Goal: Task Accomplishment & Management: Manage account settings

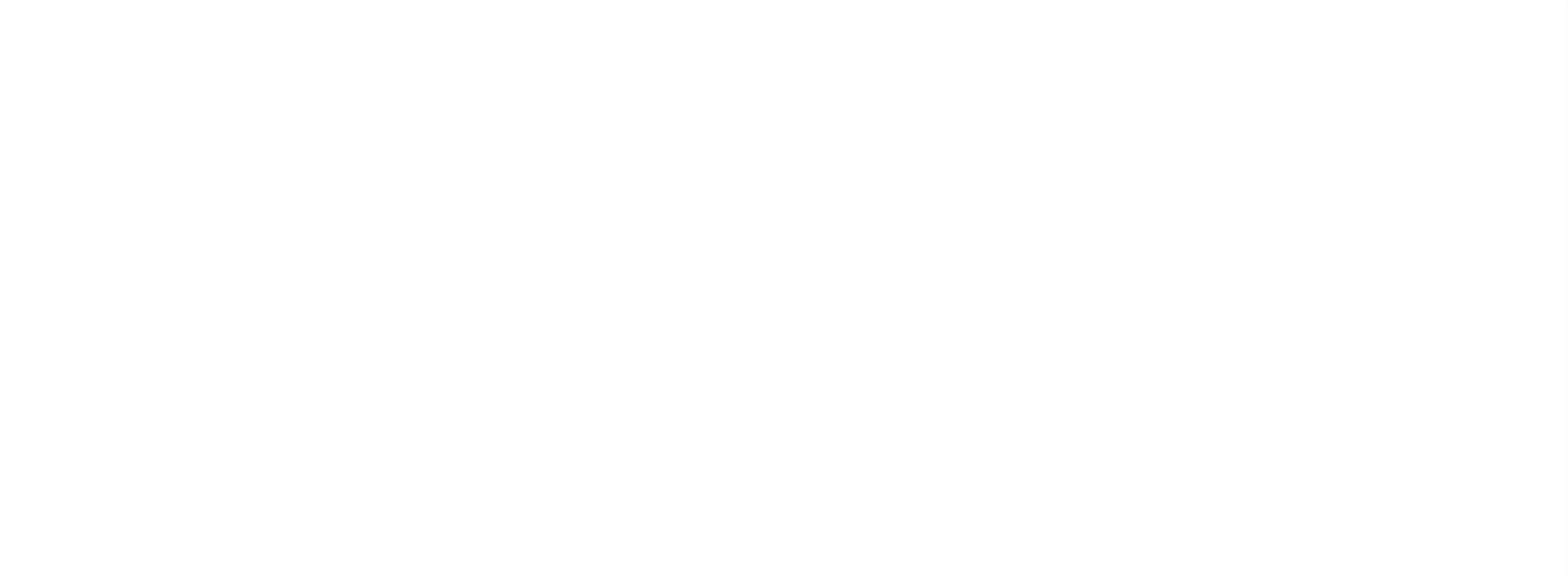
select select "200"
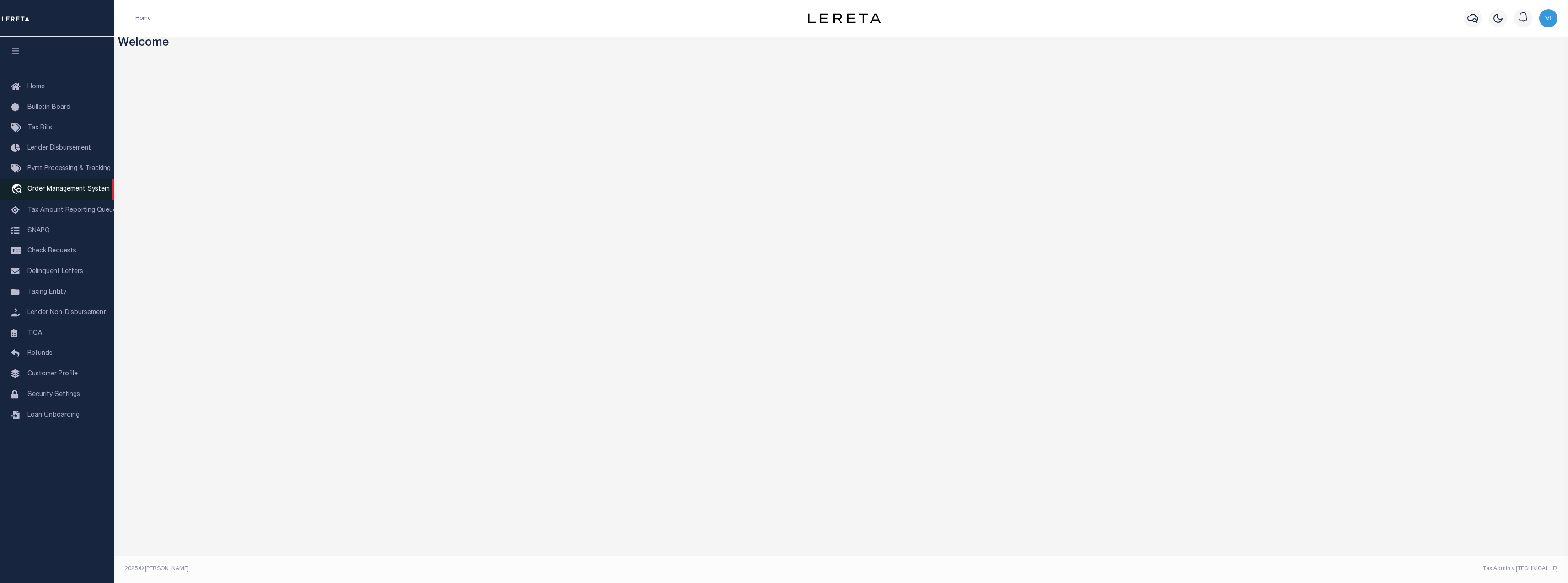
click at [80, 200] on link "travel_explore Order Management System" at bounding box center [57, 190] width 114 height 21
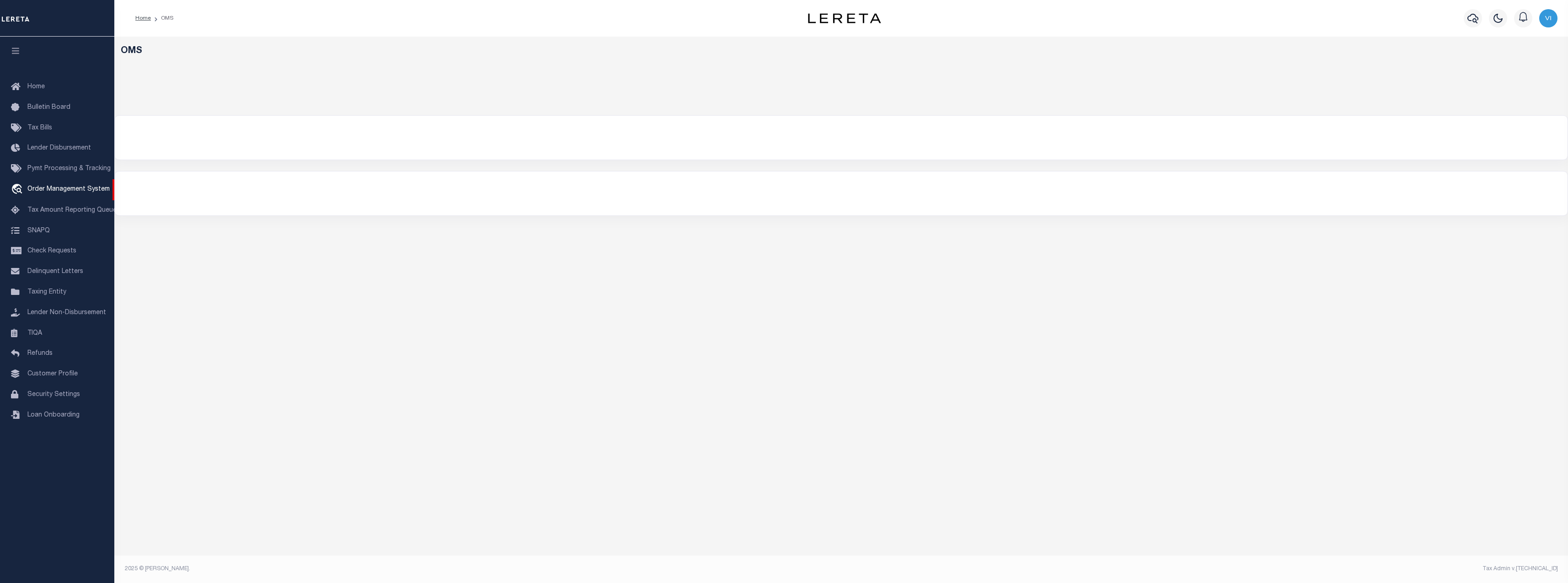
select select "200"
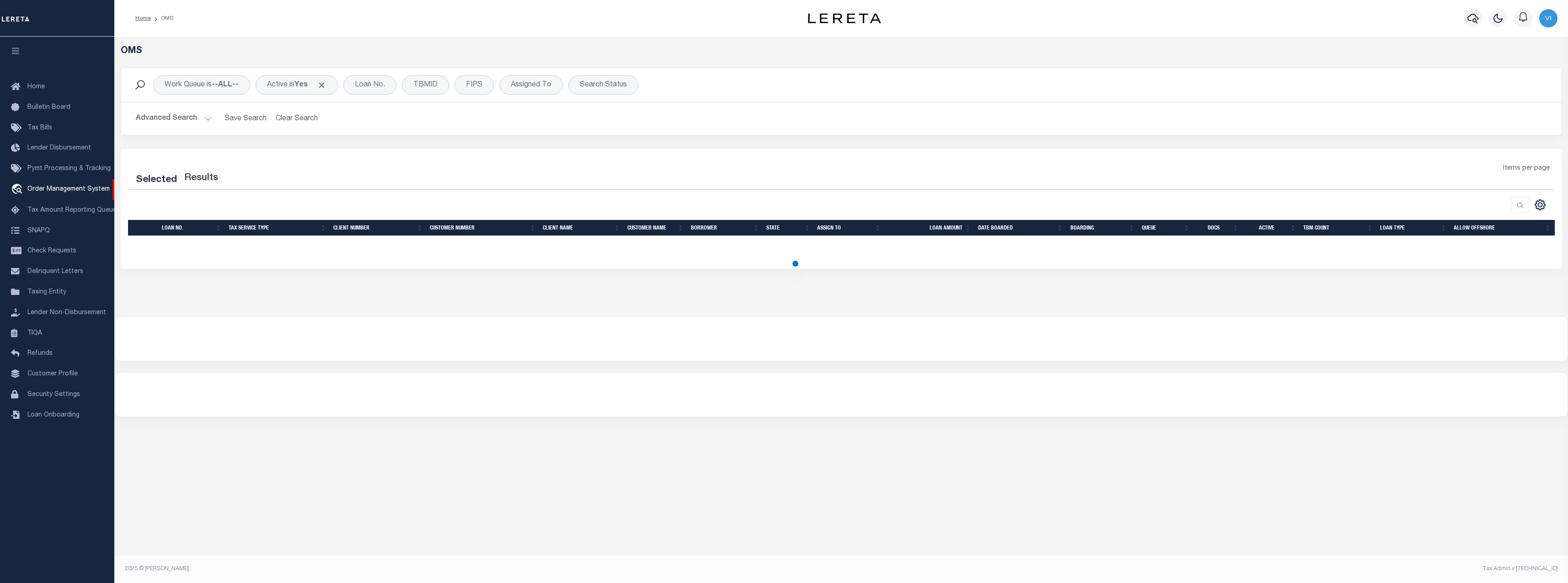
click at [67, 214] on span "Tax Amount Reporting Queue" at bounding box center [72, 210] width 89 height 7
select select "200"
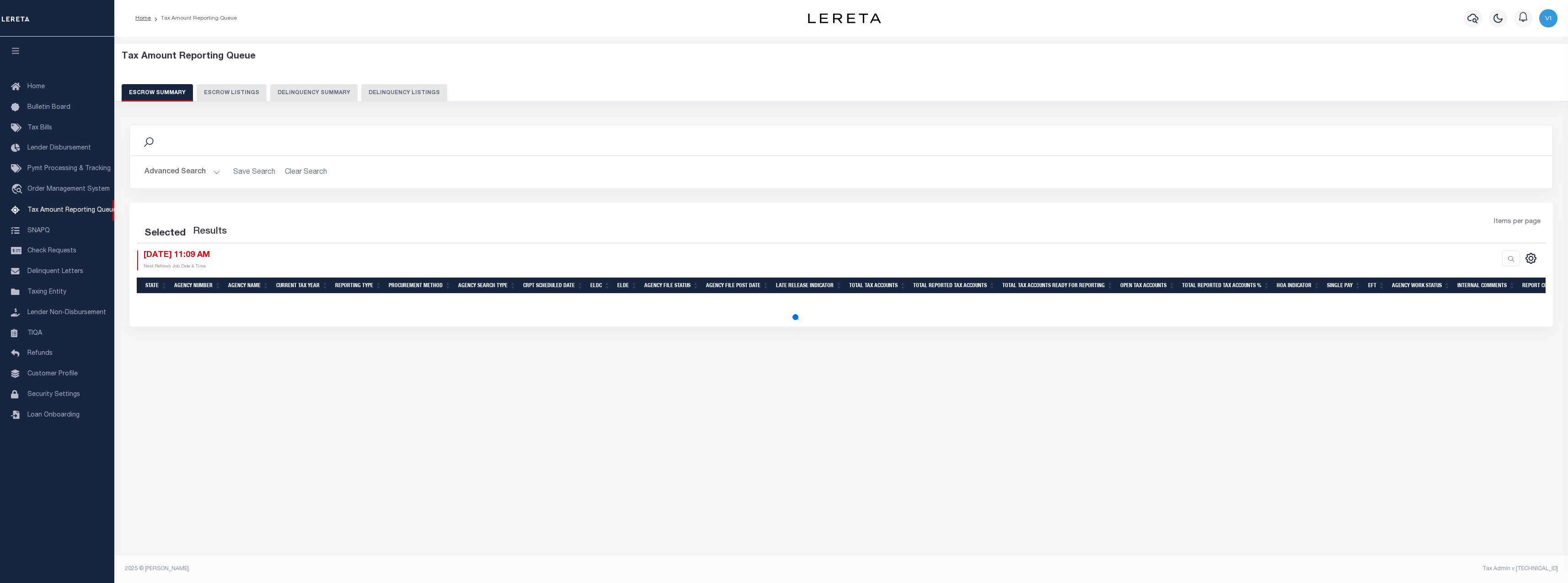
select select "100"
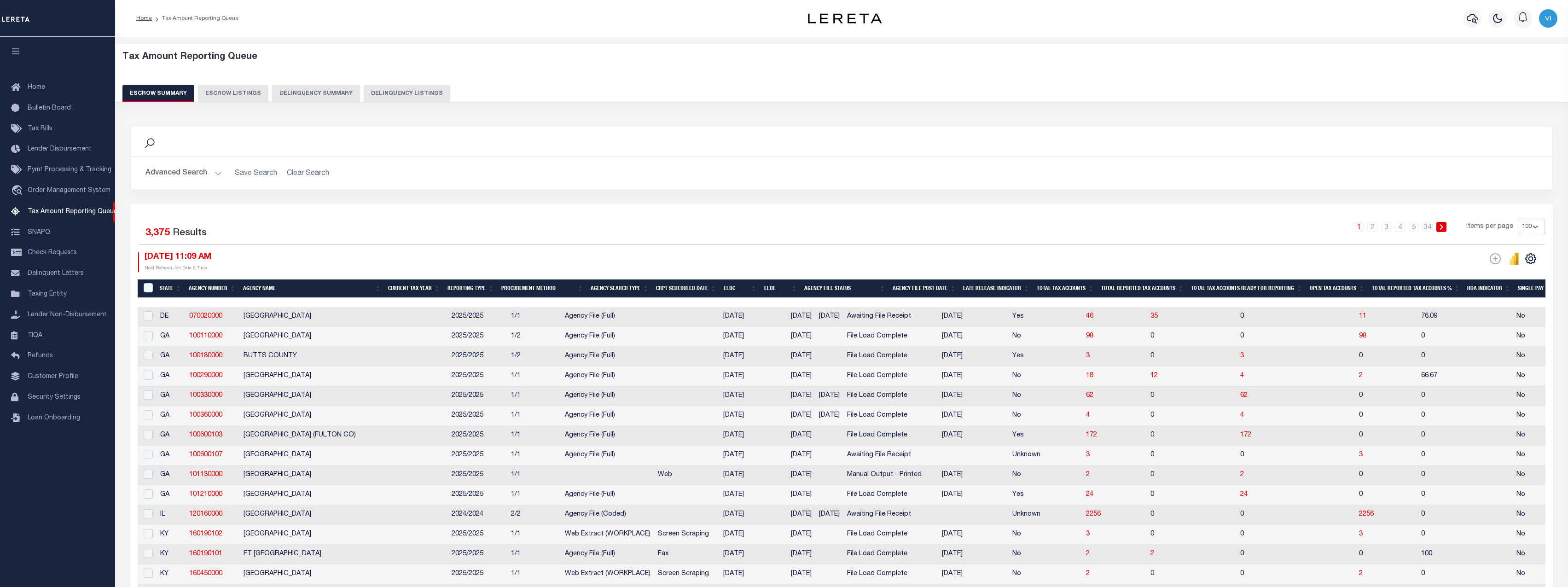
click at [329, 97] on button "Delinquency Summary" at bounding box center [316, 93] width 88 height 17
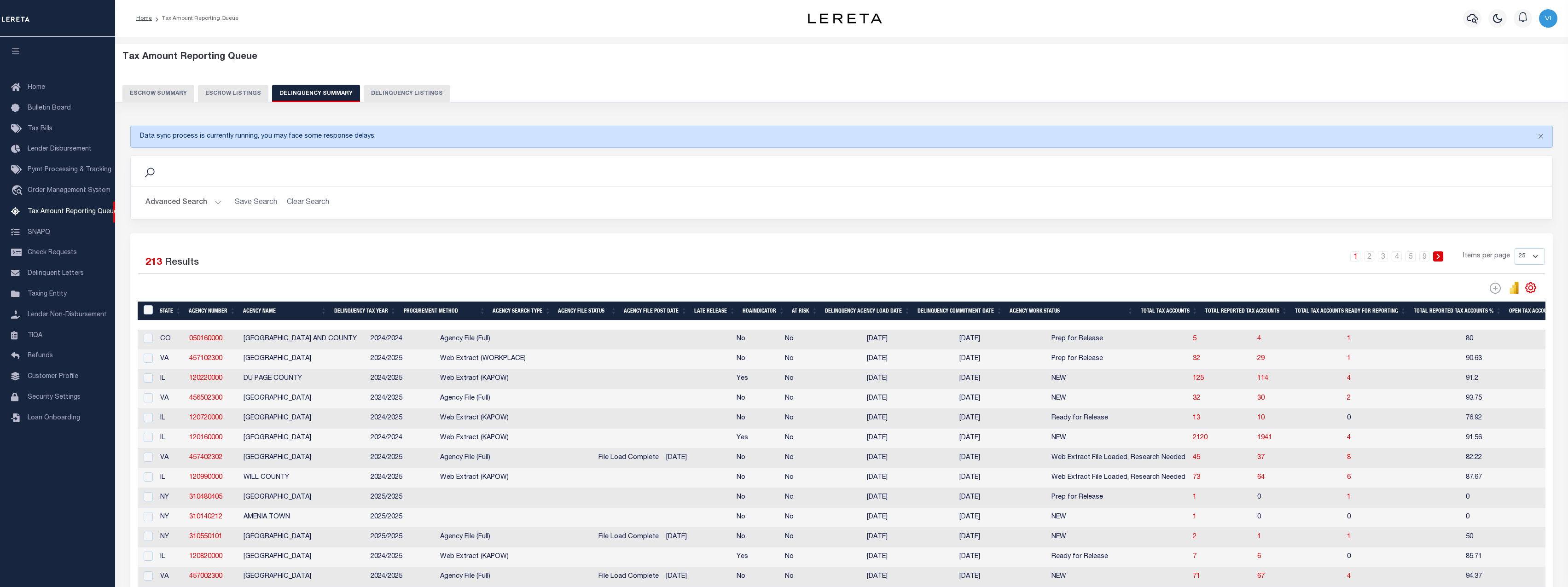
click at [166, 201] on button "Advanced Search" at bounding box center [184, 202] width 76 height 18
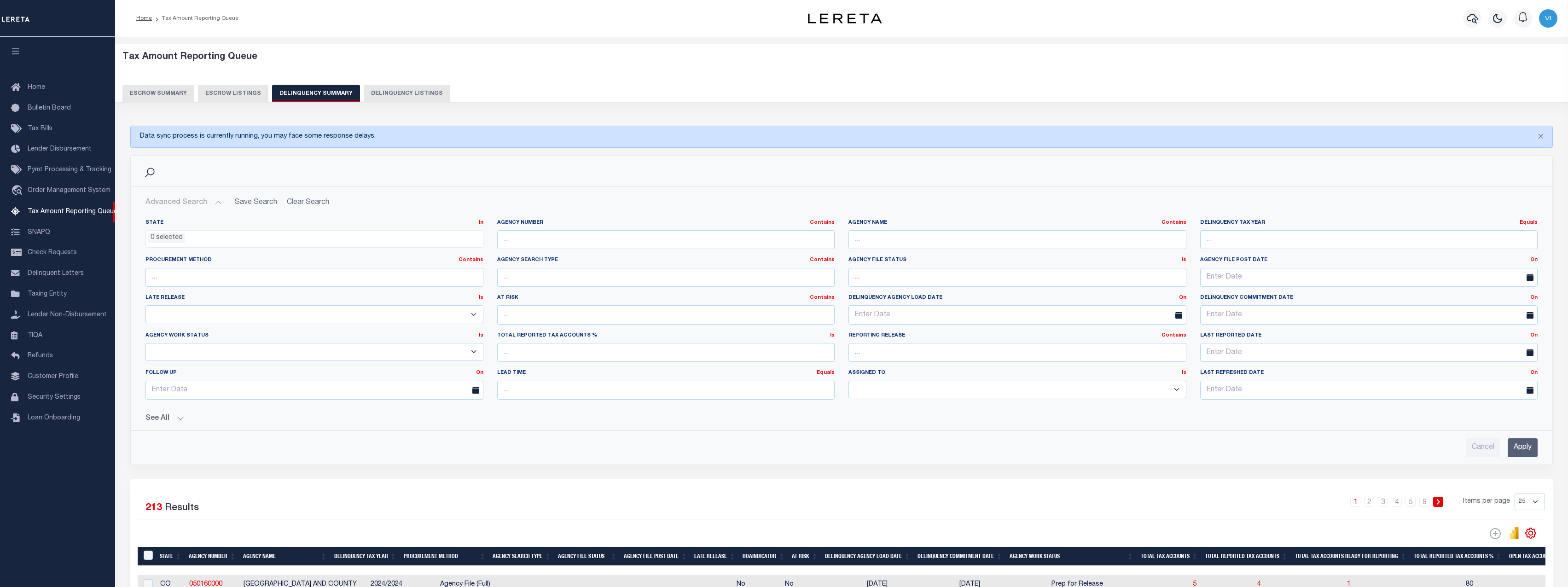
click at [167, 423] on div "State In In AK AL AR AZ CA CO CT DC DE FL GA GU HI IA ID IL IN KS [GEOGRAPHIC_D…" at bounding box center [842, 334] width 1407 height 246
click at [168, 420] on button "See All" at bounding box center [842, 419] width 1392 height 9
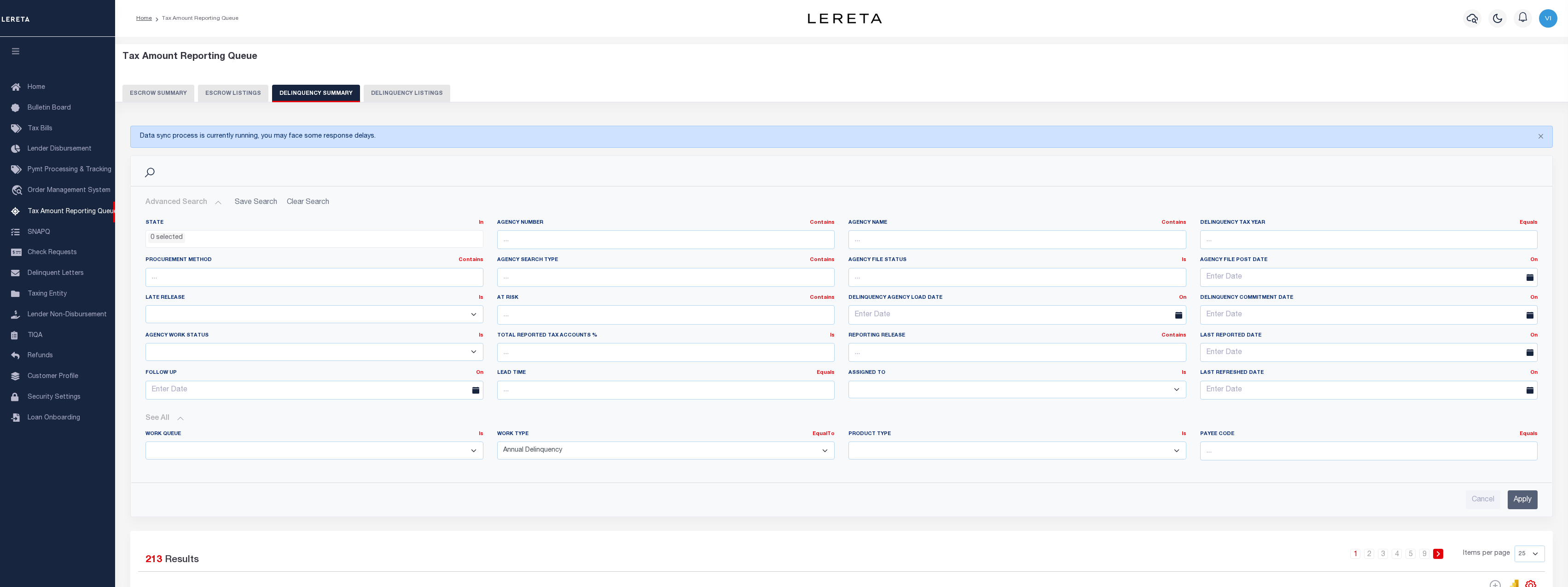
click at [1518, 506] on input "Apply" at bounding box center [1523, 499] width 30 height 19
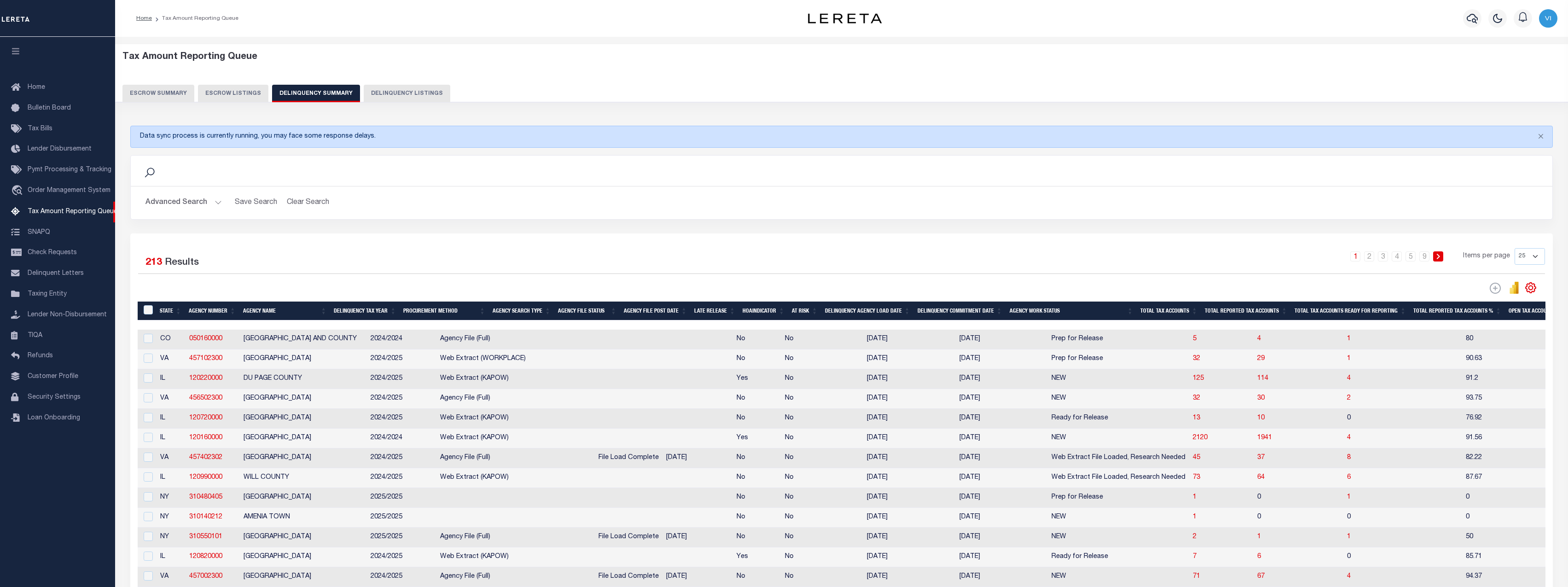
scroll to position [207, 0]
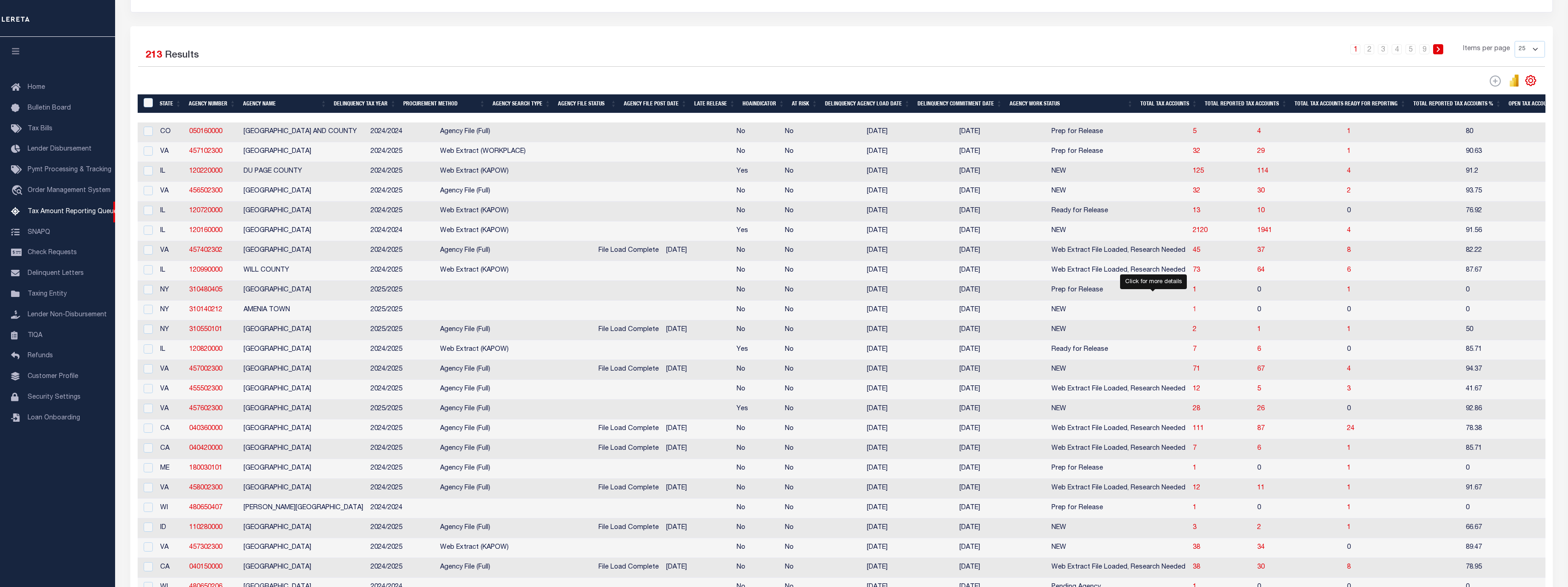
click at [1192, 313] on span "1" at bounding box center [1194, 310] width 4 height 7
select select "100"
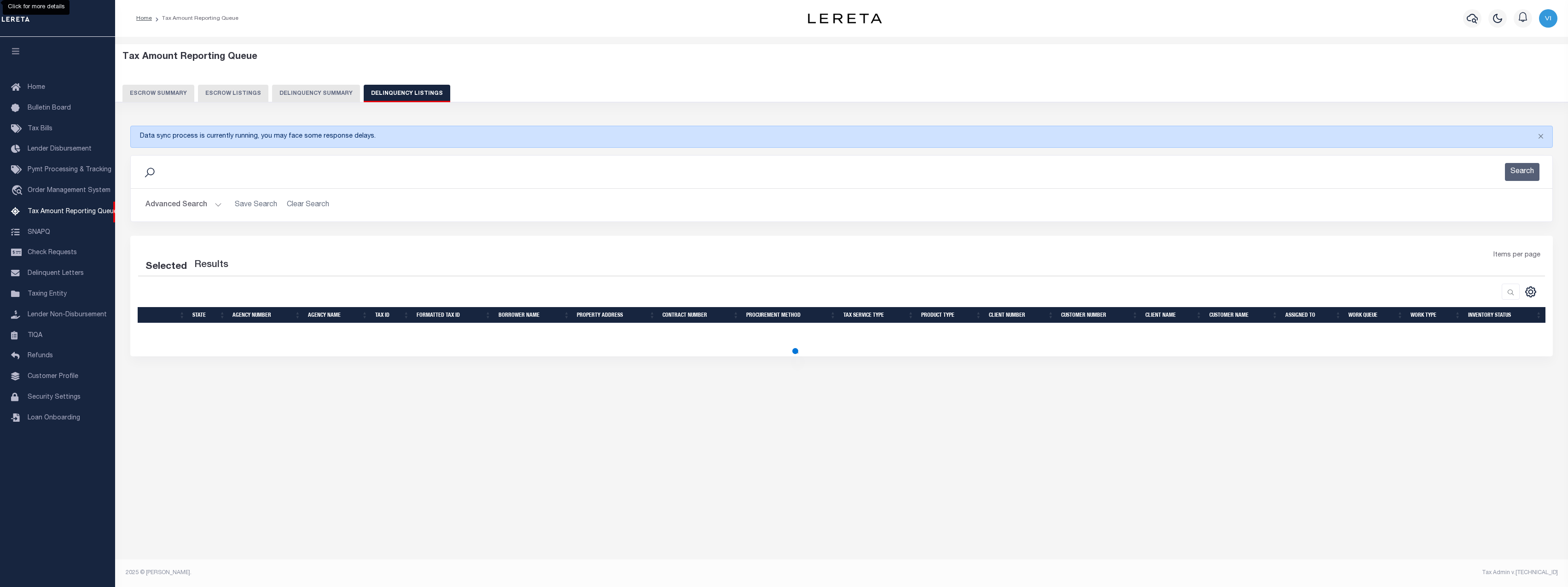
scroll to position [0, 0]
select select "100"
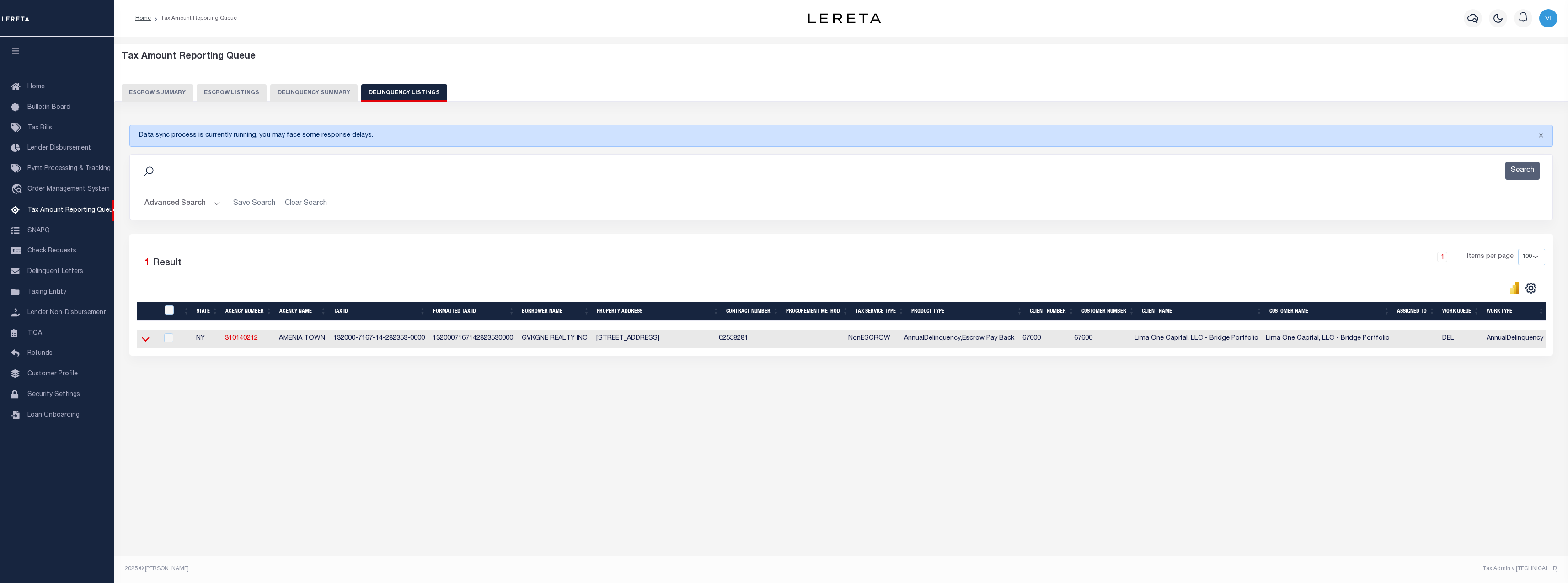
click at [146, 341] on icon at bounding box center [146, 338] width 8 height 10
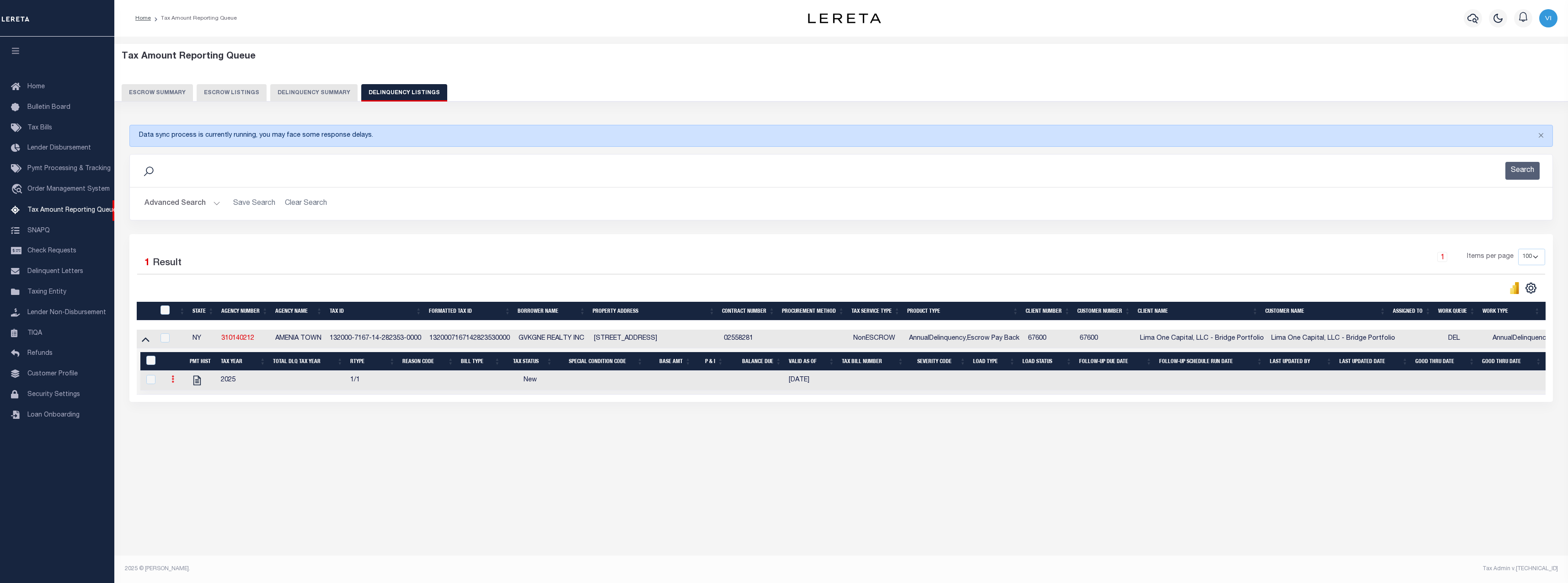
click at [171, 383] on icon at bounding box center [173, 379] width 3 height 8
click at [185, 414] on img "" at bounding box center [184, 409] width 9 height 10
select select "NW2"
select select
type input "[DATE]"
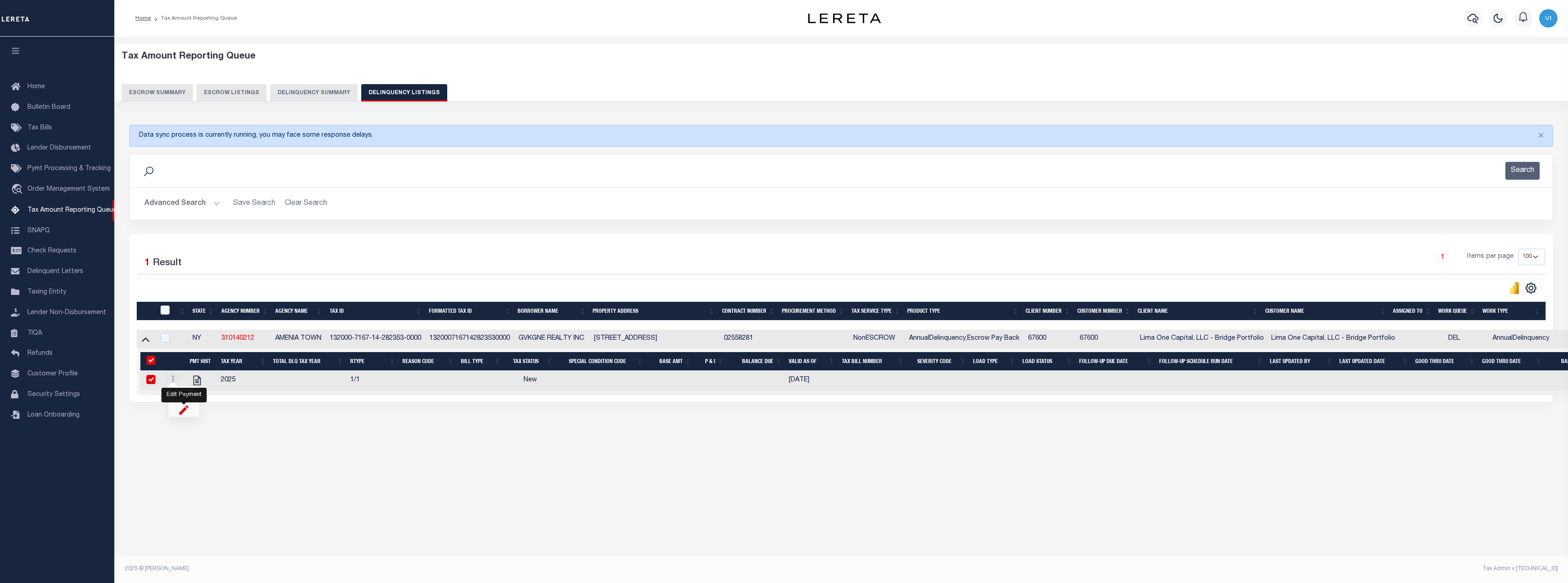
checkbox input "true"
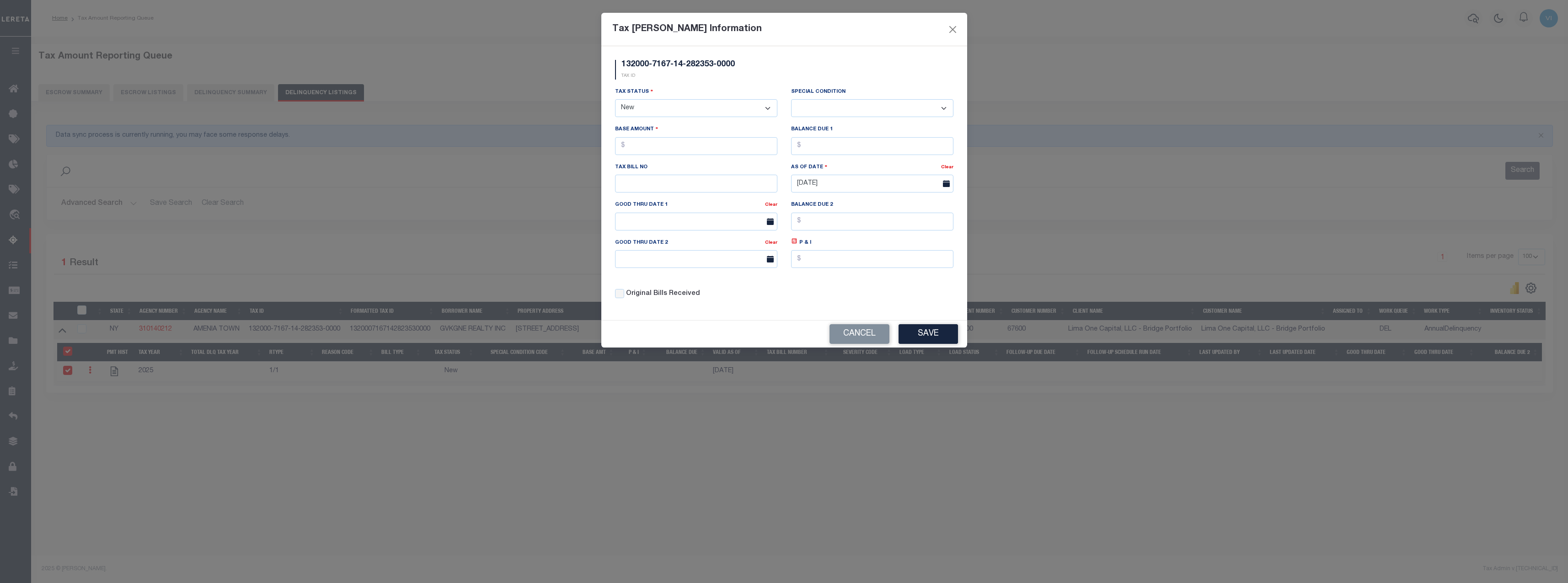
click at [724, 109] on select "- Select Status - Open Due/Unpaid Paid Incomplete No Tax Due Internal Refund Pr…" at bounding box center [696, 108] width 162 height 18
select select "DUE"
click at [615, 100] on select "- Select Status - Open Due/Unpaid Paid Incomplete No Tax Due Internal Refund Pr…" at bounding box center [696, 108] width 162 height 18
select select "0"
click at [674, 147] on input "text" at bounding box center [696, 146] width 162 height 18
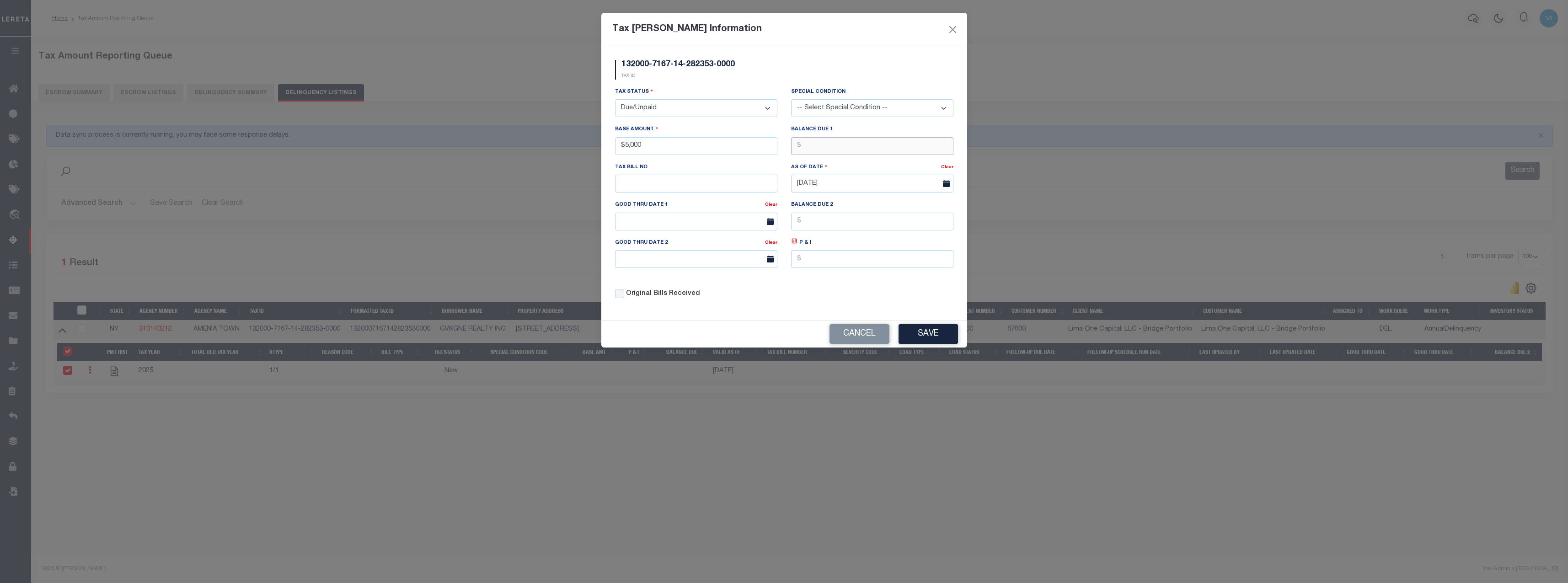
type input "$5,000.00"
click at [905, 329] on button "Save" at bounding box center [928, 334] width 59 height 20
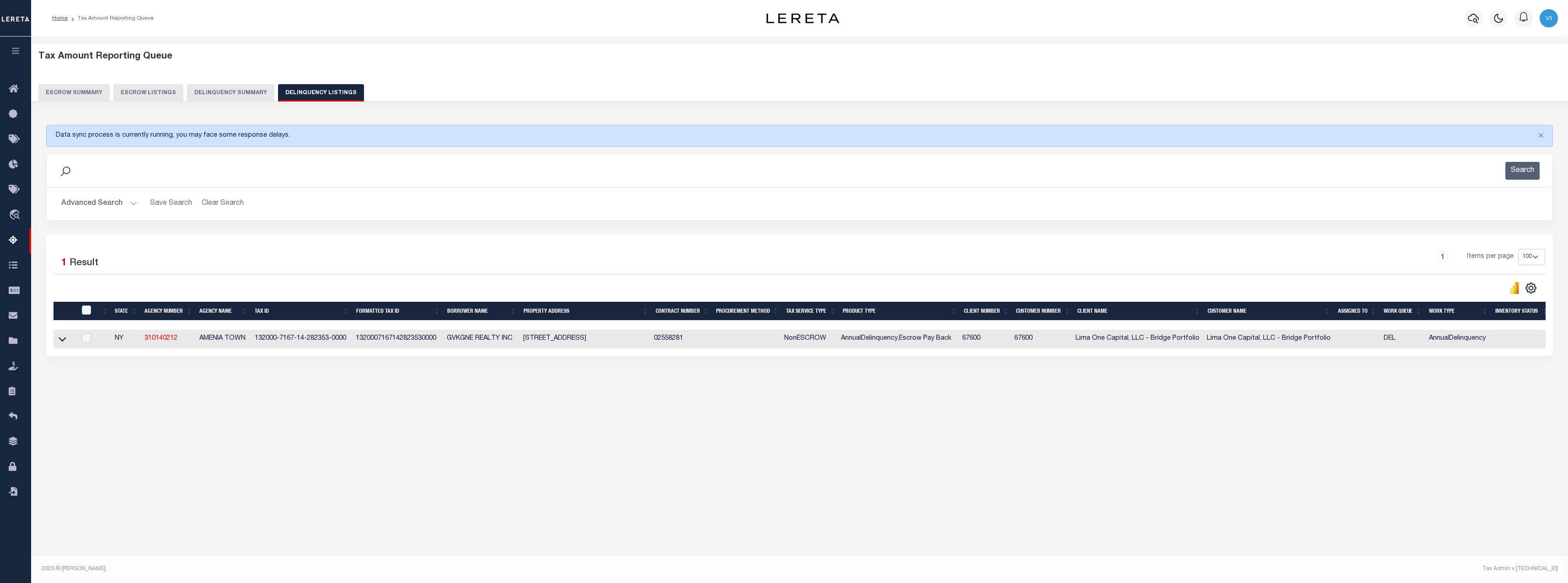
click at [231, 83] on div "Tax Amount Reporting Queue Escrow Summary Escrow Listings Delinquency Summary" at bounding box center [799, 76] width 1523 height 50
click at [227, 93] on button "Delinquency Summary" at bounding box center [230, 92] width 87 height 17
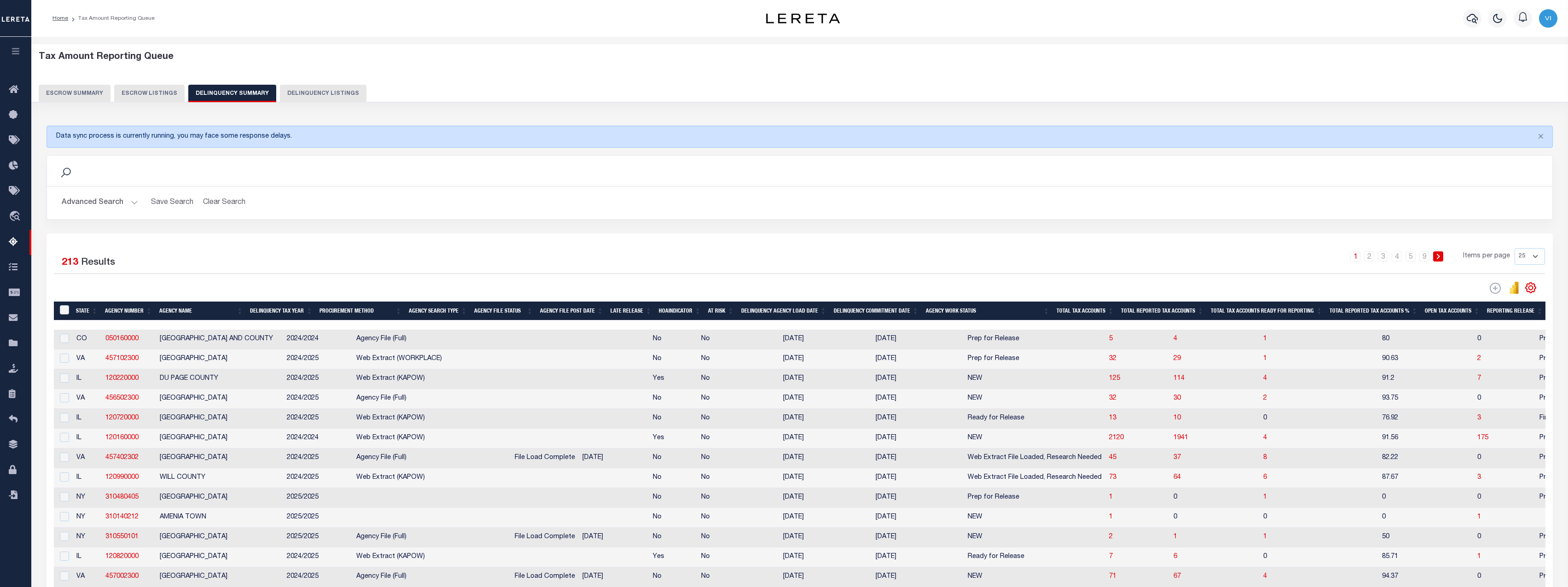
click at [1530, 259] on select "25 100 200 500 1000" at bounding box center [1529, 256] width 30 height 17
select select "100"
click at [1514, 248] on select "25 100 200 500 1000" at bounding box center [1529, 256] width 30 height 17
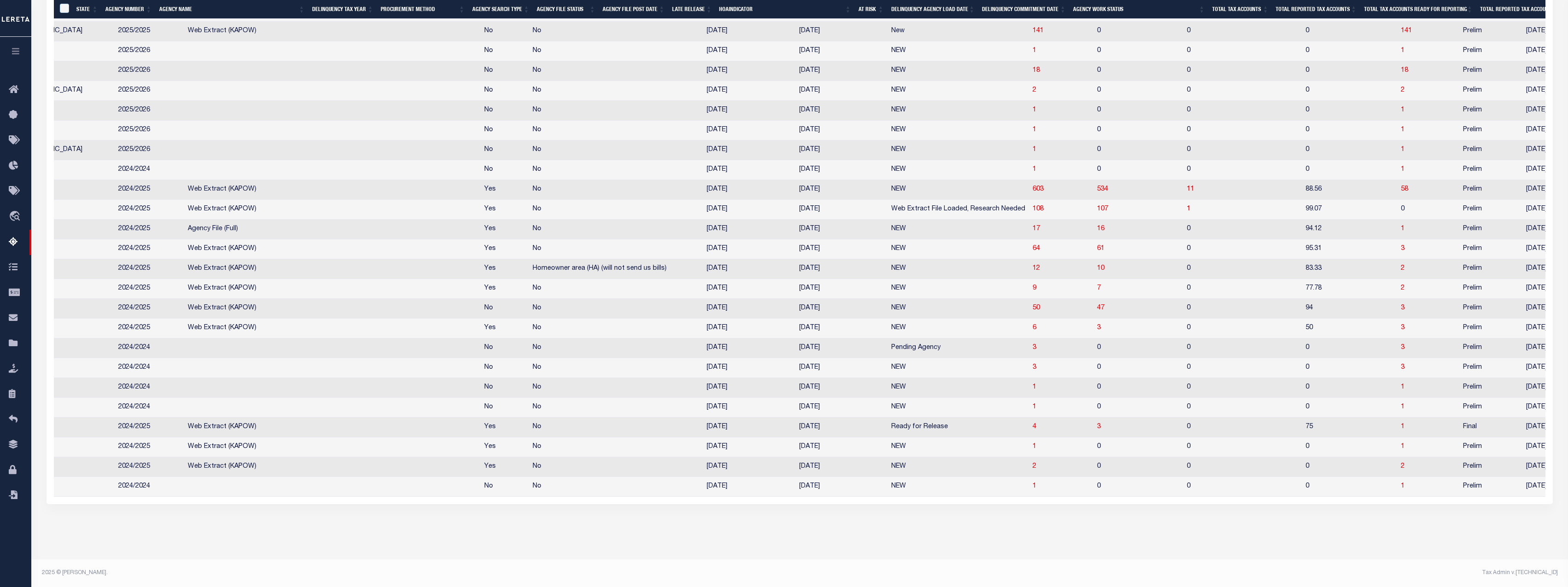
scroll to position [0, 197]
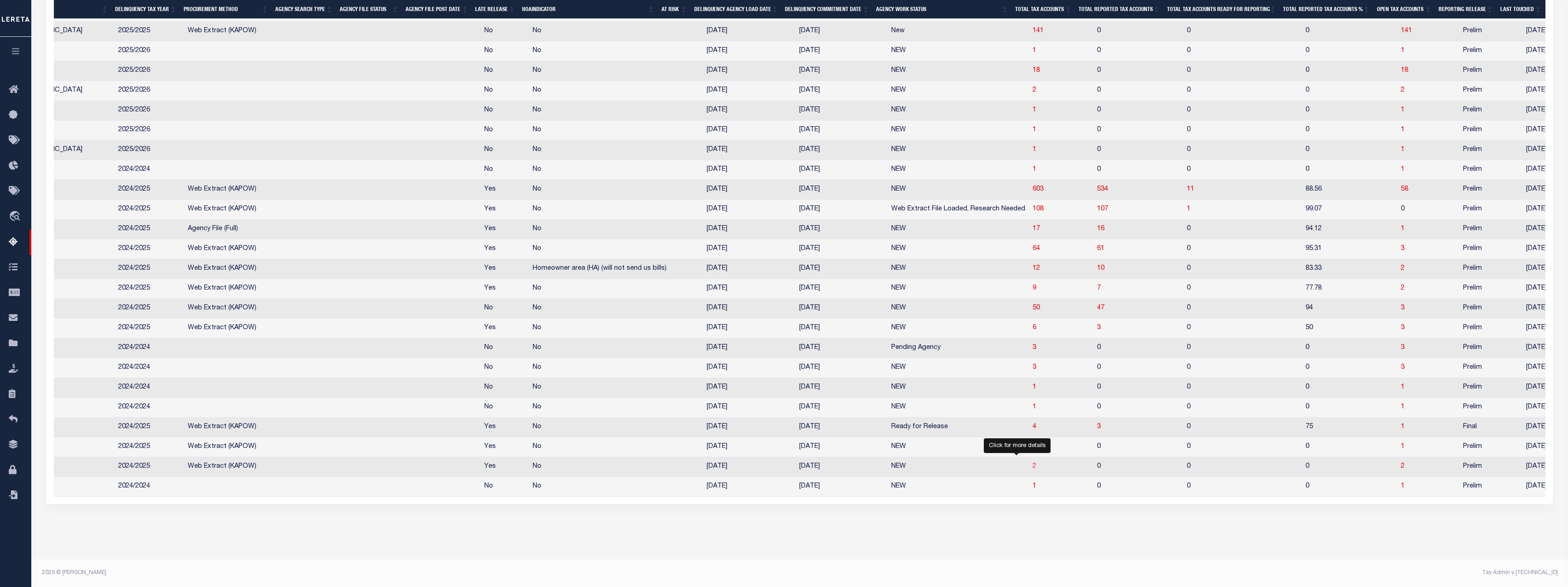
click at [1032, 463] on span "2" at bounding box center [1034, 466] width 4 height 7
select select "100"
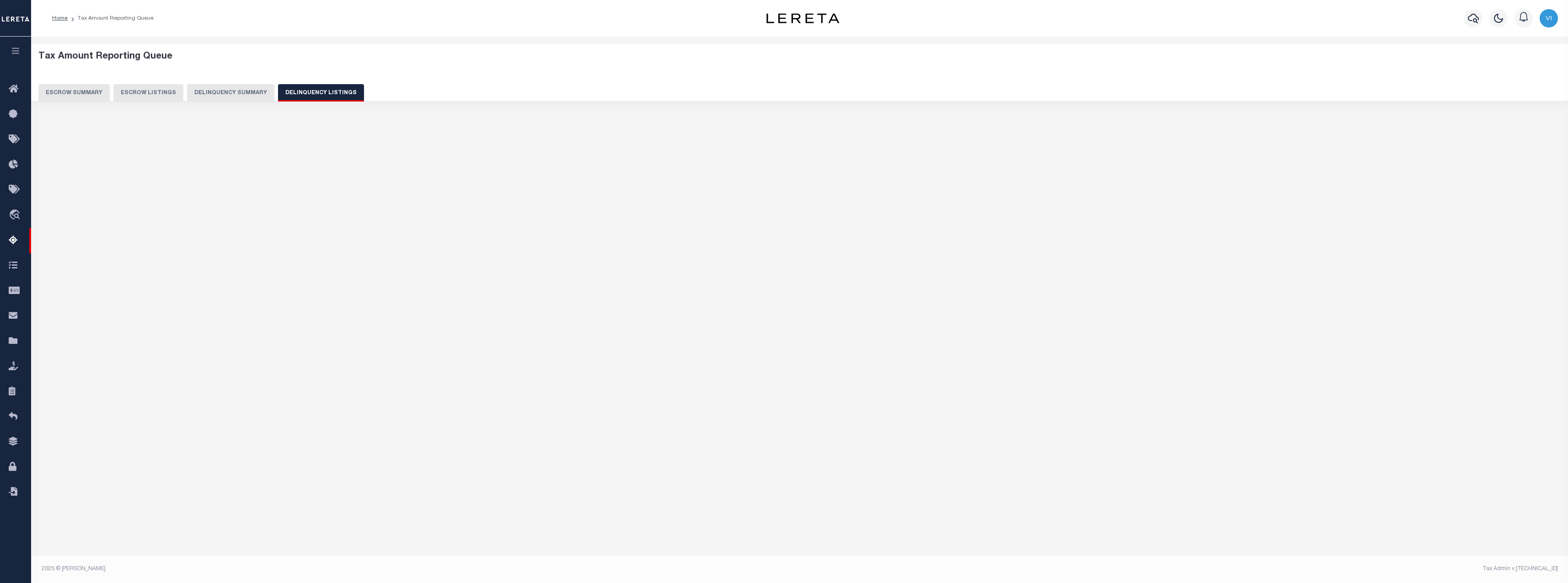
select select "100"
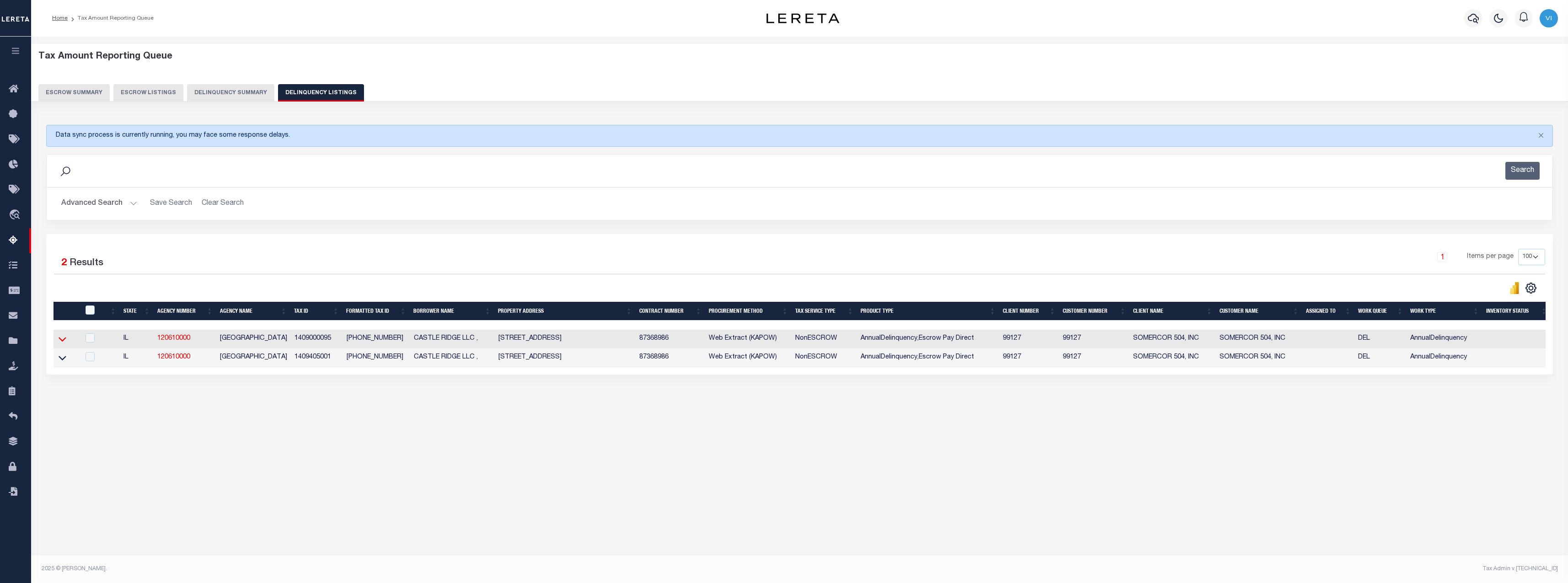
click at [62, 338] on icon at bounding box center [62, 338] width 8 height 10
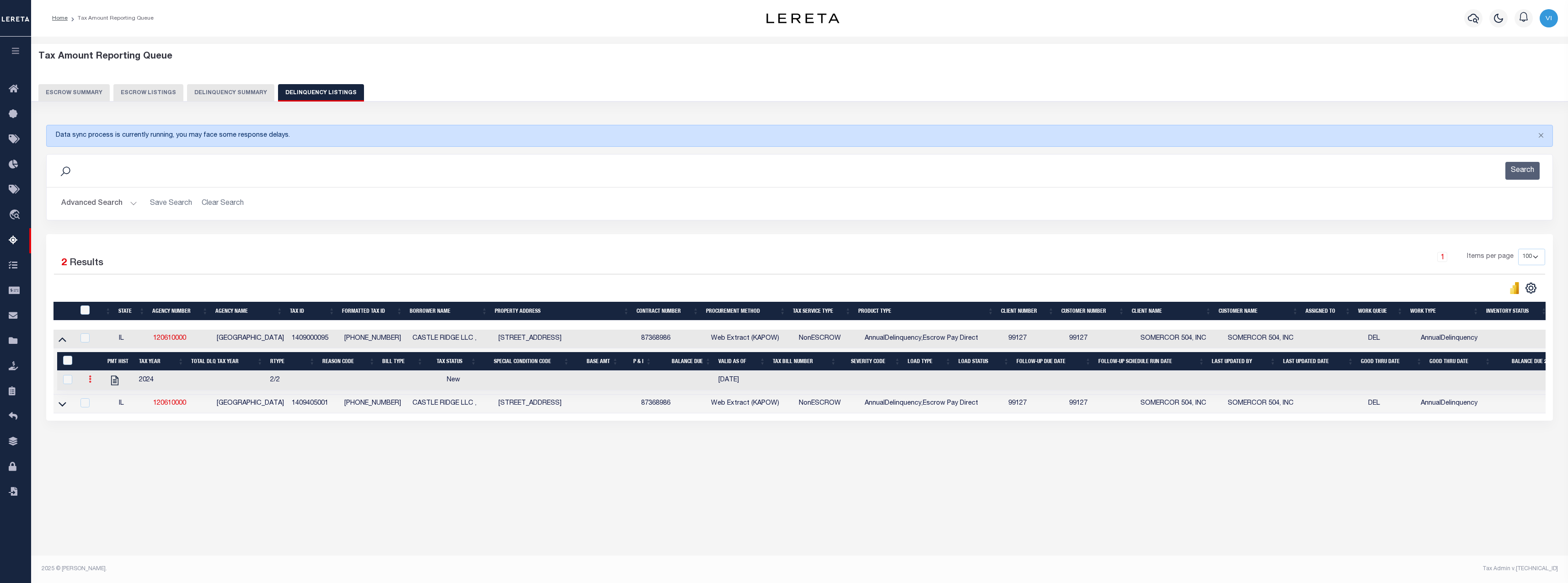
click at [92, 384] on link at bounding box center [89, 380] width 10 height 8
click at [99, 409] on img "" at bounding box center [101, 409] width 9 height 10
select select
checkbox input "true"
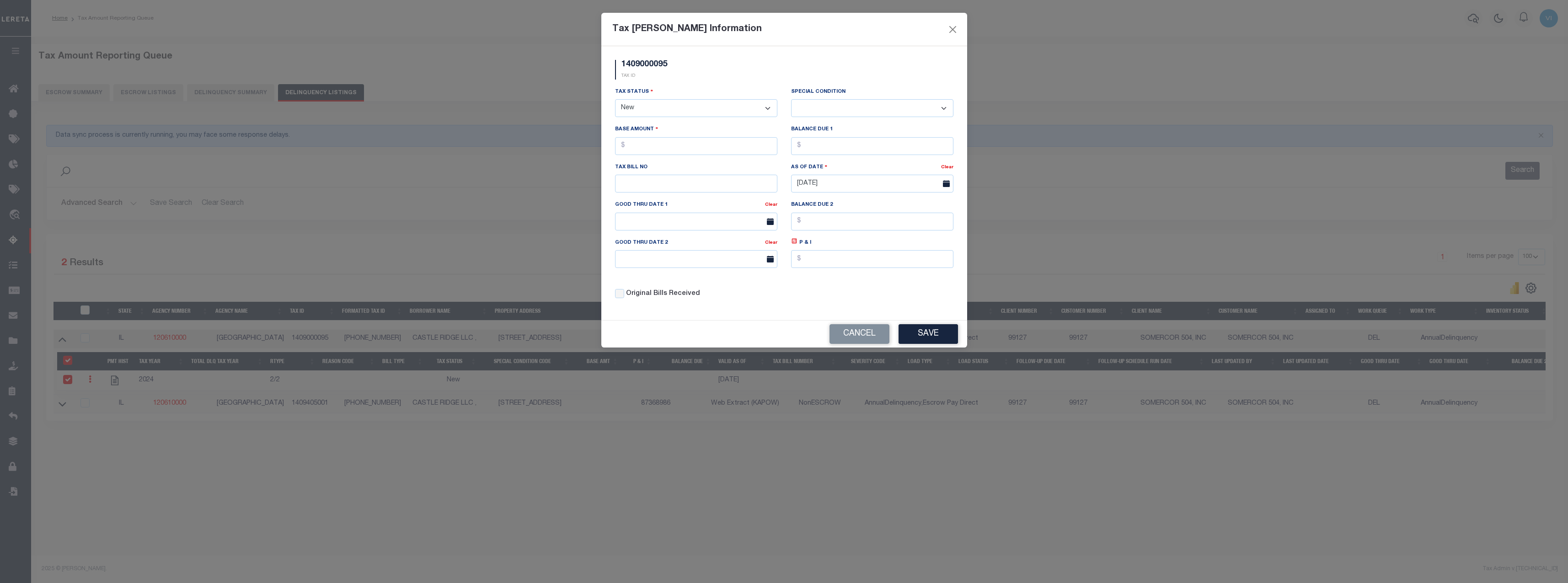
click at [678, 100] on select "- Select Status - Open Due/Unpaid Paid Incomplete No Tax Due Internal Refund Pr…" at bounding box center [696, 108] width 162 height 18
select select "DUE"
click at [615, 100] on select "- Select Status - Open Due/Unpaid Paid Incomplete No Tax Due Internal Refund Pr…" at bounding box center [696, 108] width 162 height 18
select select "0"
click at [641, 137] on div "Base Amount" at bounding box center [696, 140] width 162 height 30
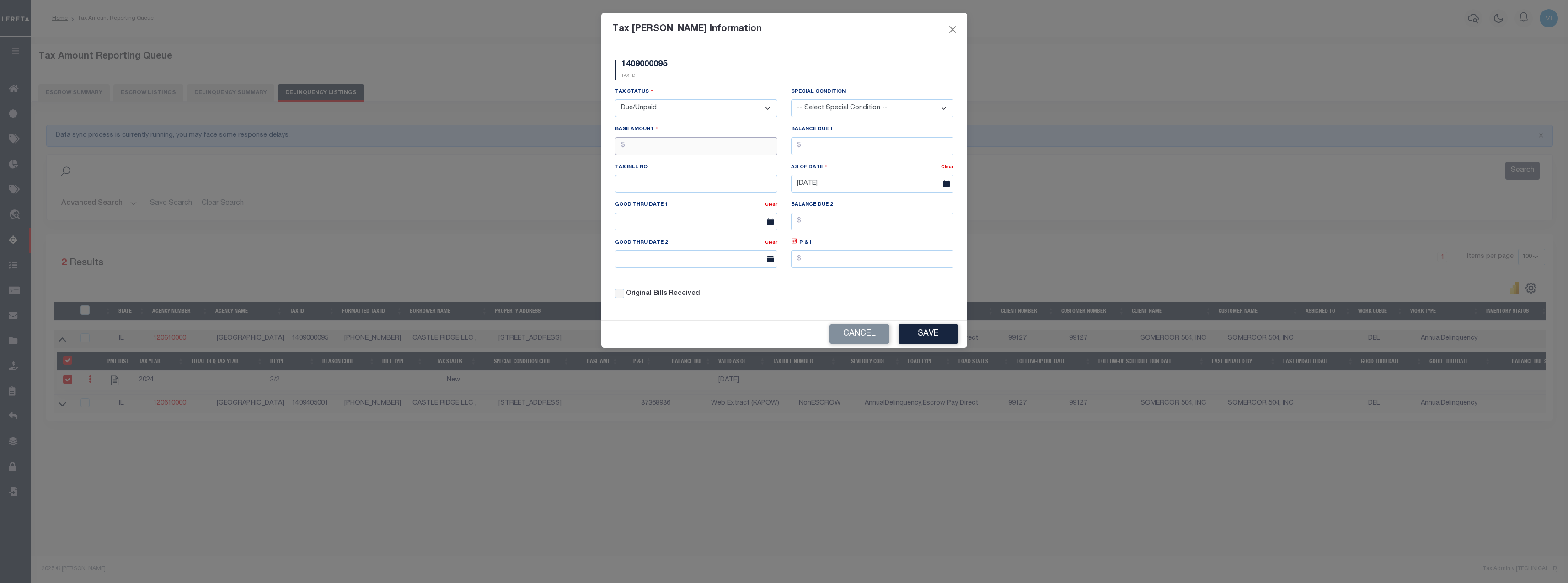
click at [634, 151] on input "text" at bounding box center [696, 146] width 162 height 18
type input "$123.00"
click at [930, 336] on button "Save" at bounding box center [928, 334] width 59 height 20
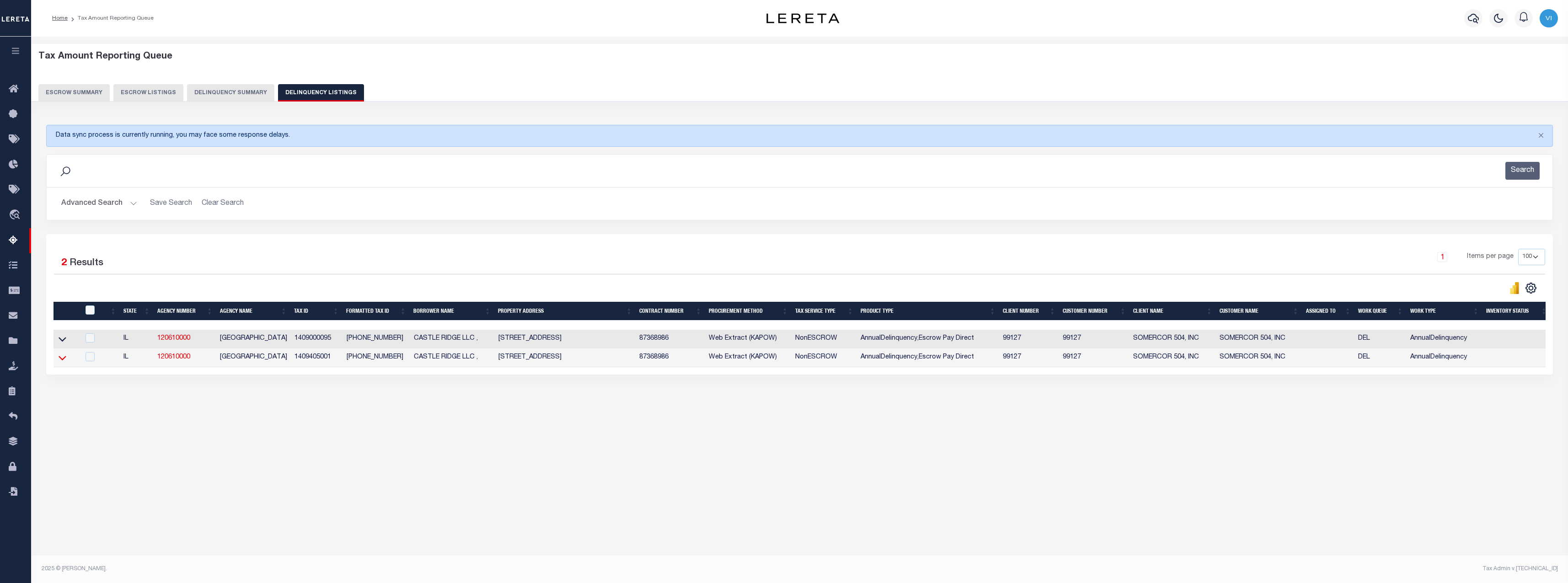
click at [64, 360] on icon at bounding box center [62, 358] width 8 height 5
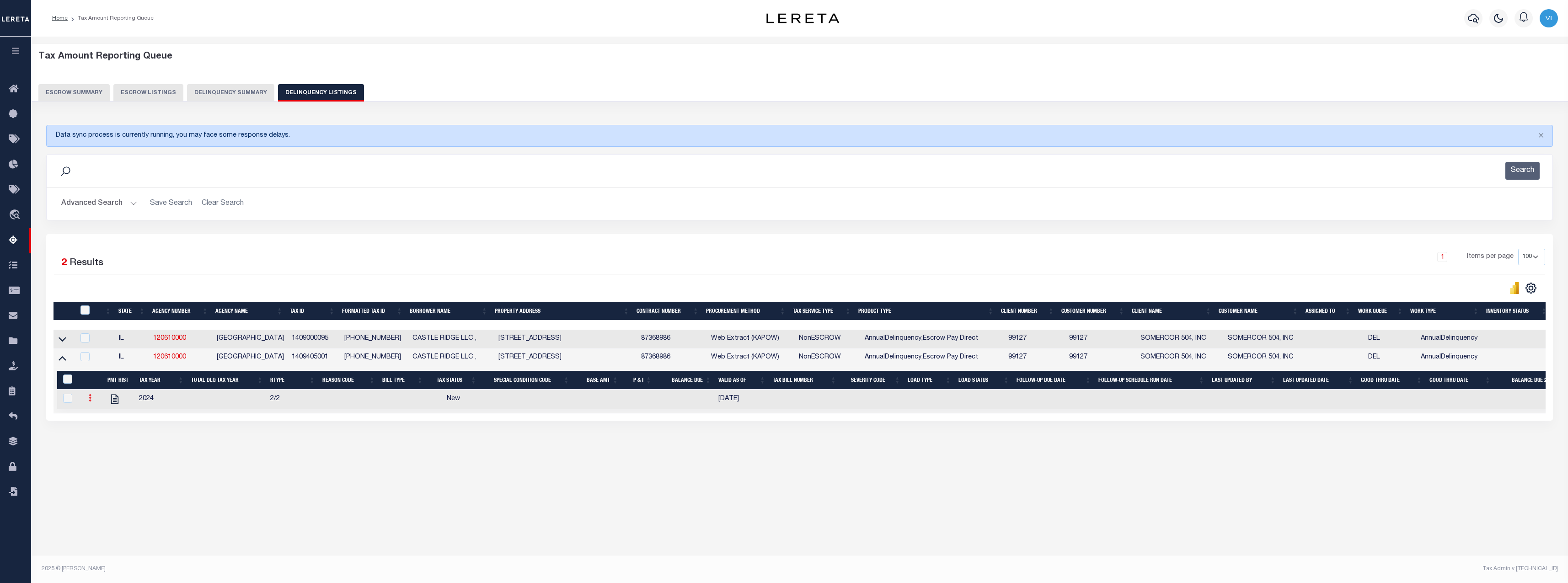
click at [92, 403] on link at bounding box center [89, 399] width 10 height 8
click at [101, 431] on img "" at bounding box center [101, 428] width 9 height 10
select select
checkbox input "true"
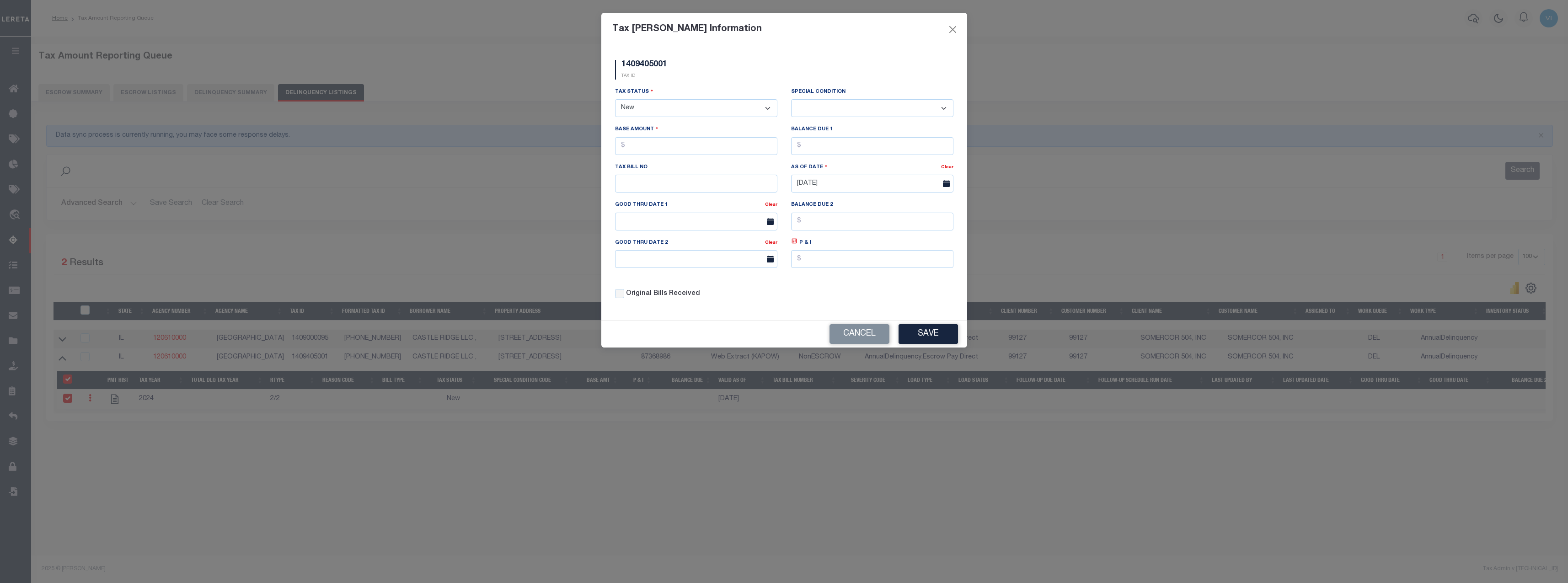
click at [699, 106] on select "- Select Status - Open Due/Unpaid Paid Incomplete No Tax Due Internal Refund Pr…" at bounding box center [696, 108] width 162 height 18
select select "PYD"
click at [615, 100] on select "- Select Status - Open Due/Unpaid Paid Incomplete No Tax Due Internal Refund Pr…" at bounding box center [696, 108] width 162 height 18
select select "0"
click at [653, 146] on input "text" at bounding box center [696, 146] width 162 height 18
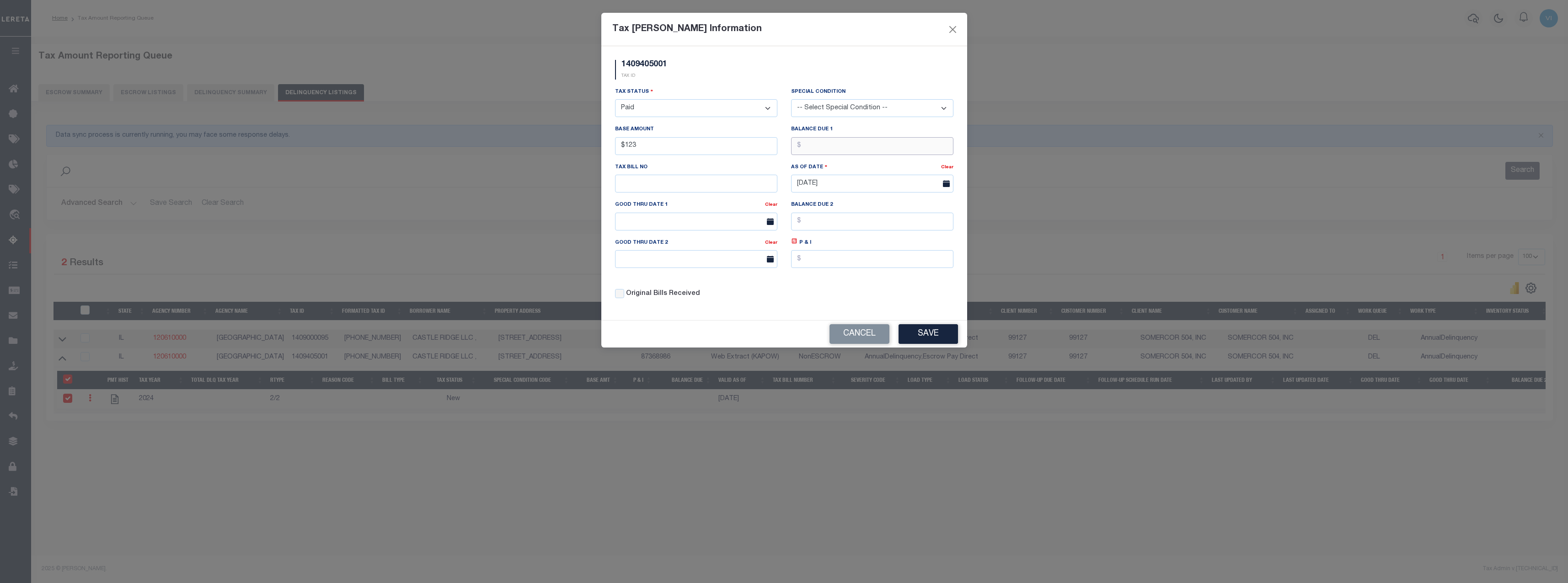
type input "$123.00"
click at [940, 333] on button "Save" at bounding box center [928, 334] width 59 height 20
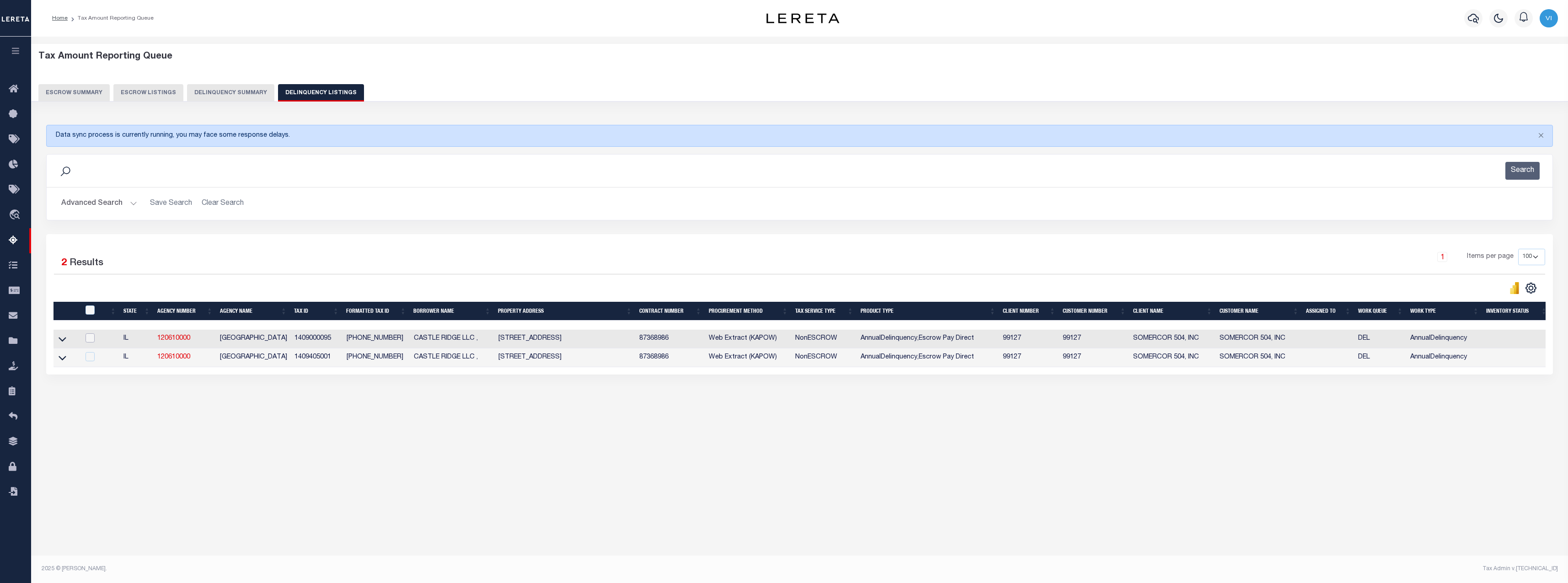
click at [87, 341] on input "checkbox" at bounding box center [90, 338] width 9 height 9
checkbox input "true"
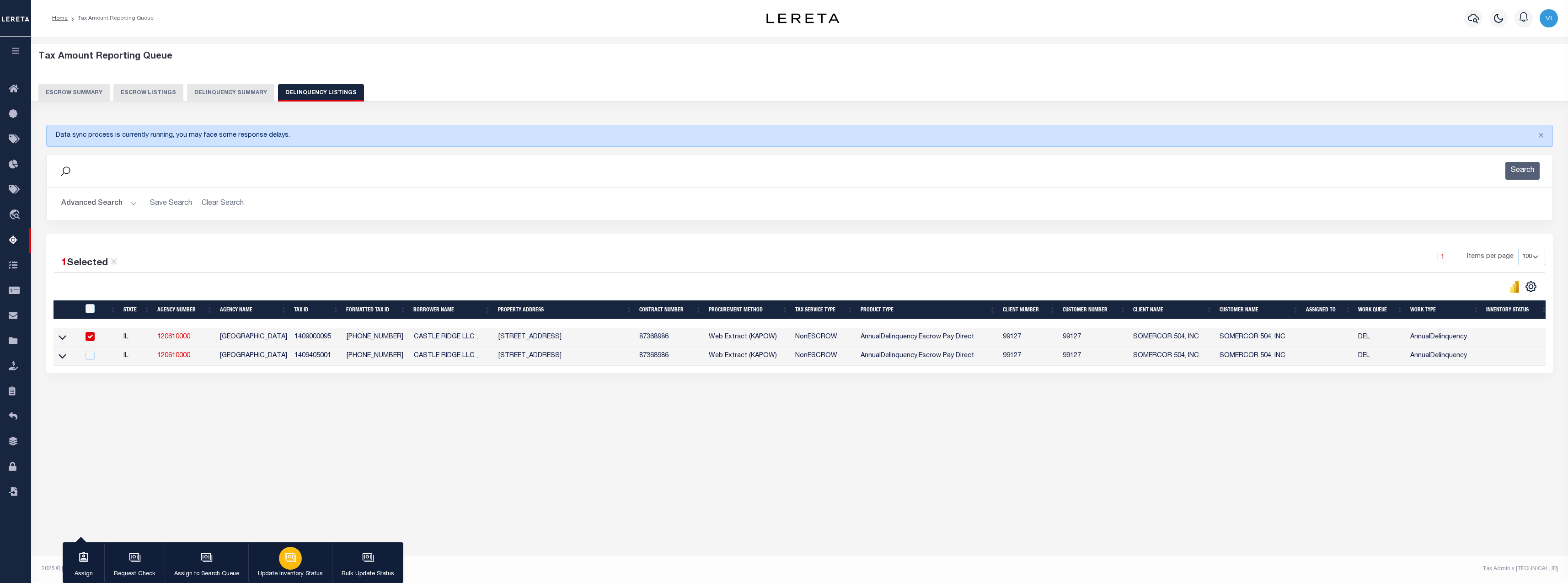
click at [290, 561] on icon "button" at bounding box center [291, 557] width 9 height 7
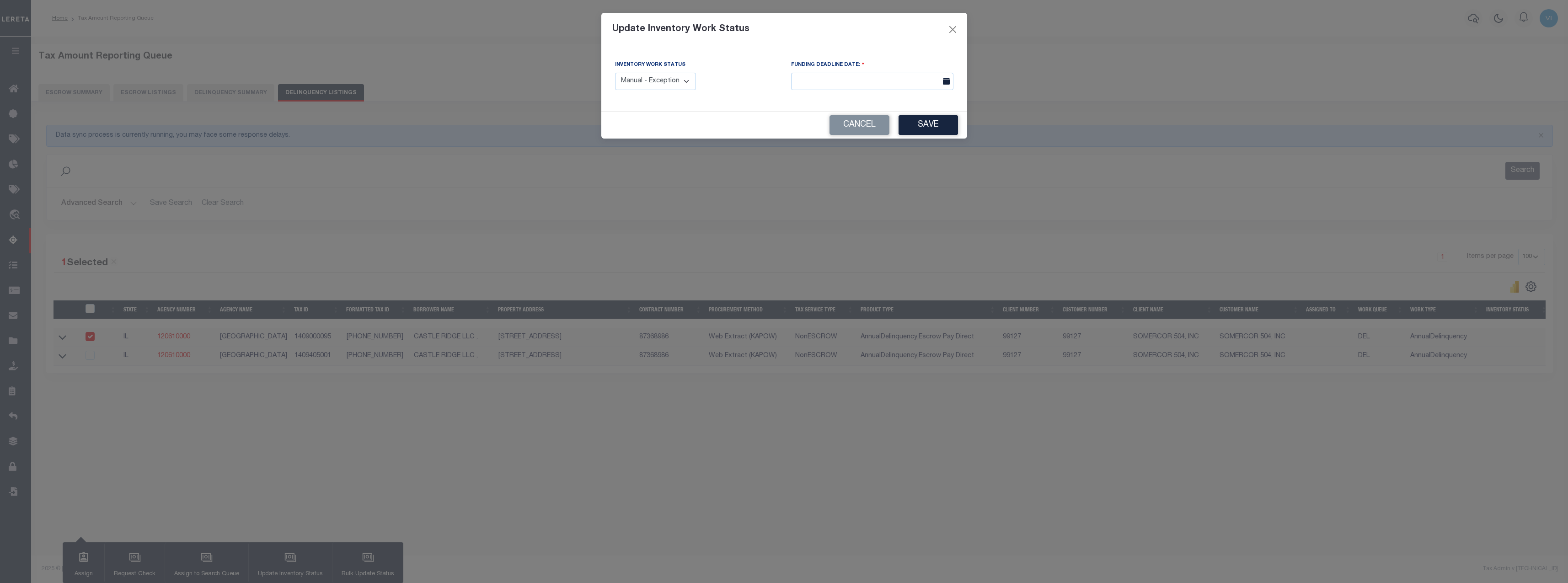
click at [688, 77] on select "Manual - Exception Pended - Awaiting Search Late Add Exception Completed" at bounding box center [655, 82] width 81 height 18
select select "4"
click at [615, 73] on select "Manual - Exception Pended - Awaiting Search Late Add Exception Completed" at bounding box center [655, 82] width 81 height 18
click at [845, 87] on input "text" at bounding box center [872, 82] width 162 height 18
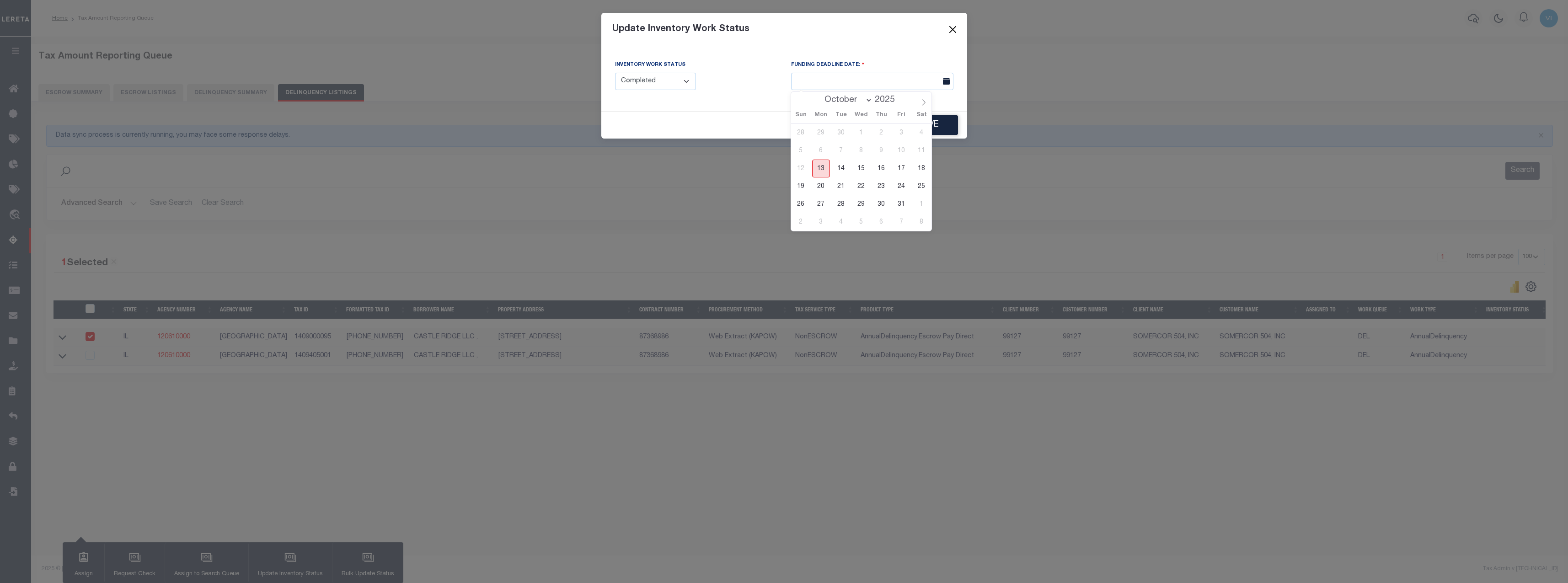
click at [818, 168] on span "13" at bounding box center [821, 169] width 18 height 18
type input "[DATE]"
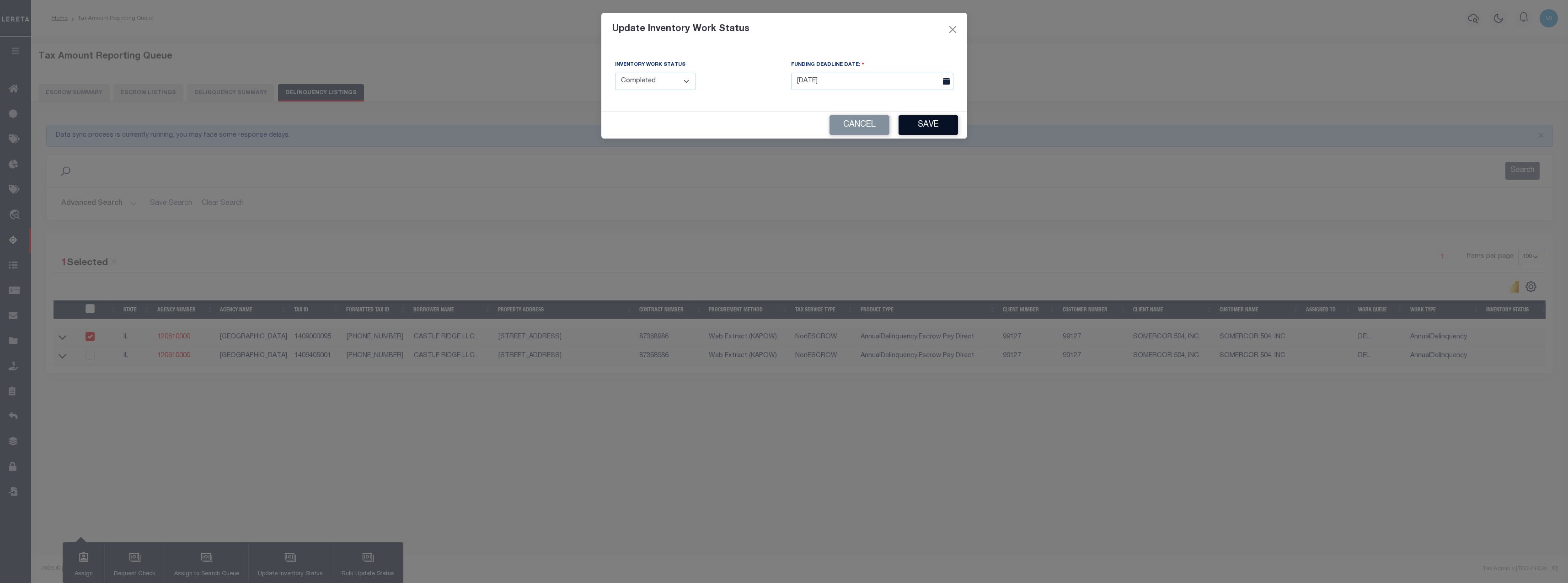
click at [941, 127] on button "Save" at bounding box center [928, 125] width 59 height 20
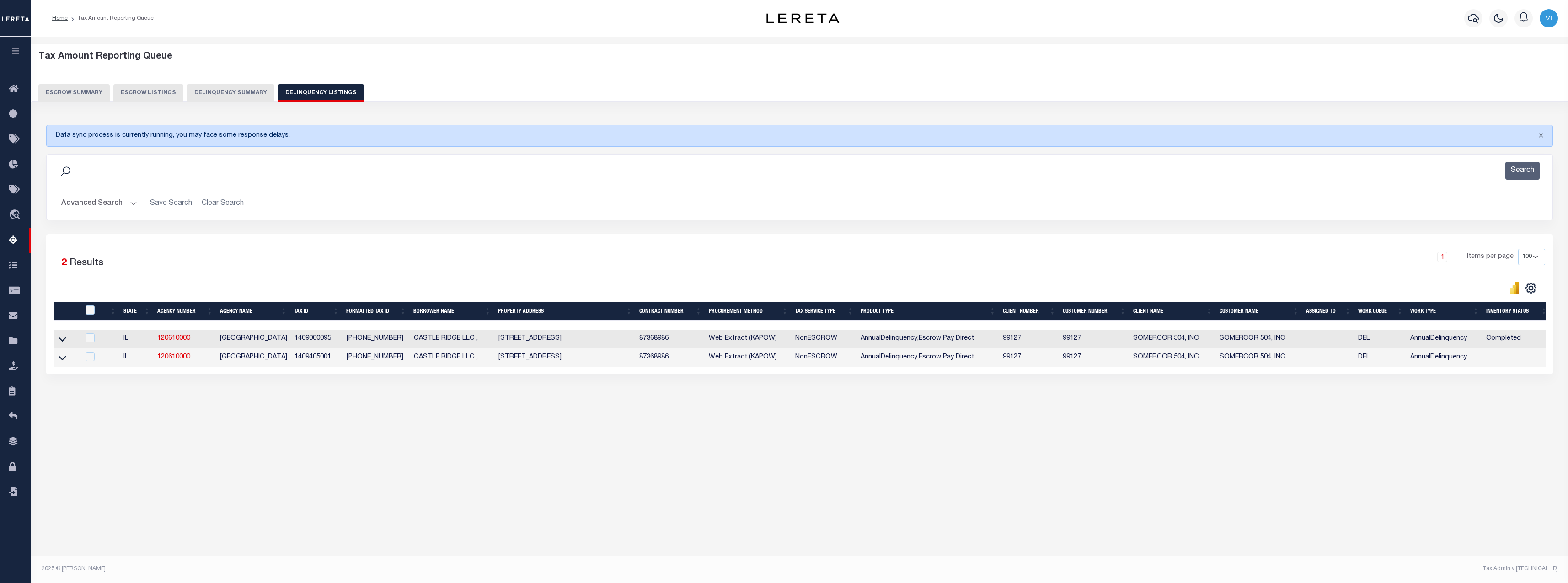
click at [218, 95] on button "Delinquency Summary" at bounding box center [230, 92] width 87 height 17
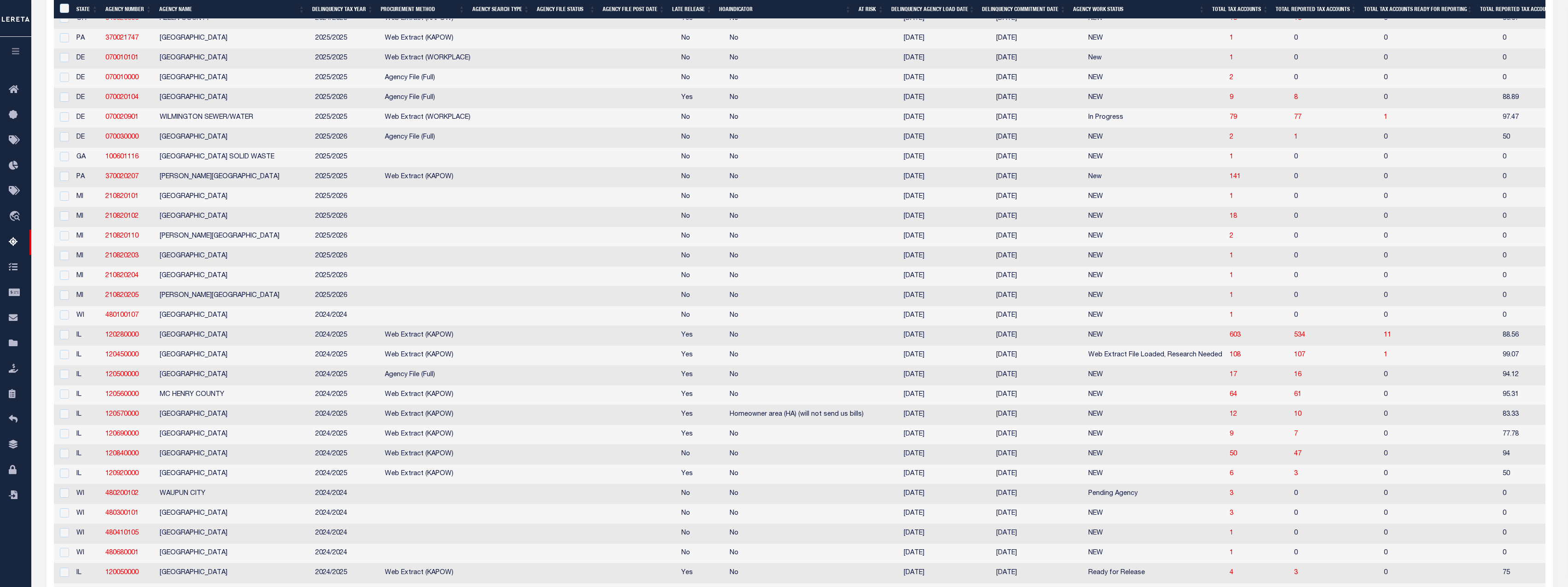
scroll to position [1864, 0]
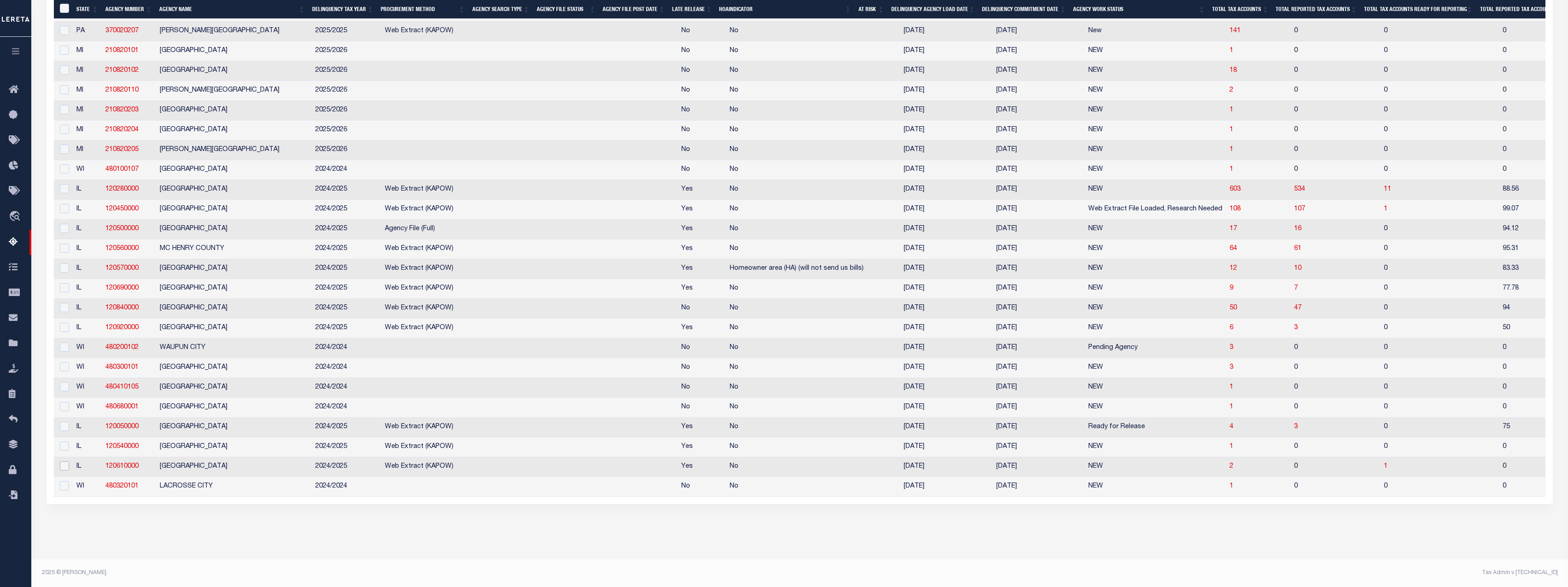
click at [63, 461] on input "checkbox" at bounding box center [64, 465] width 9 height 9
checkbox input "true"
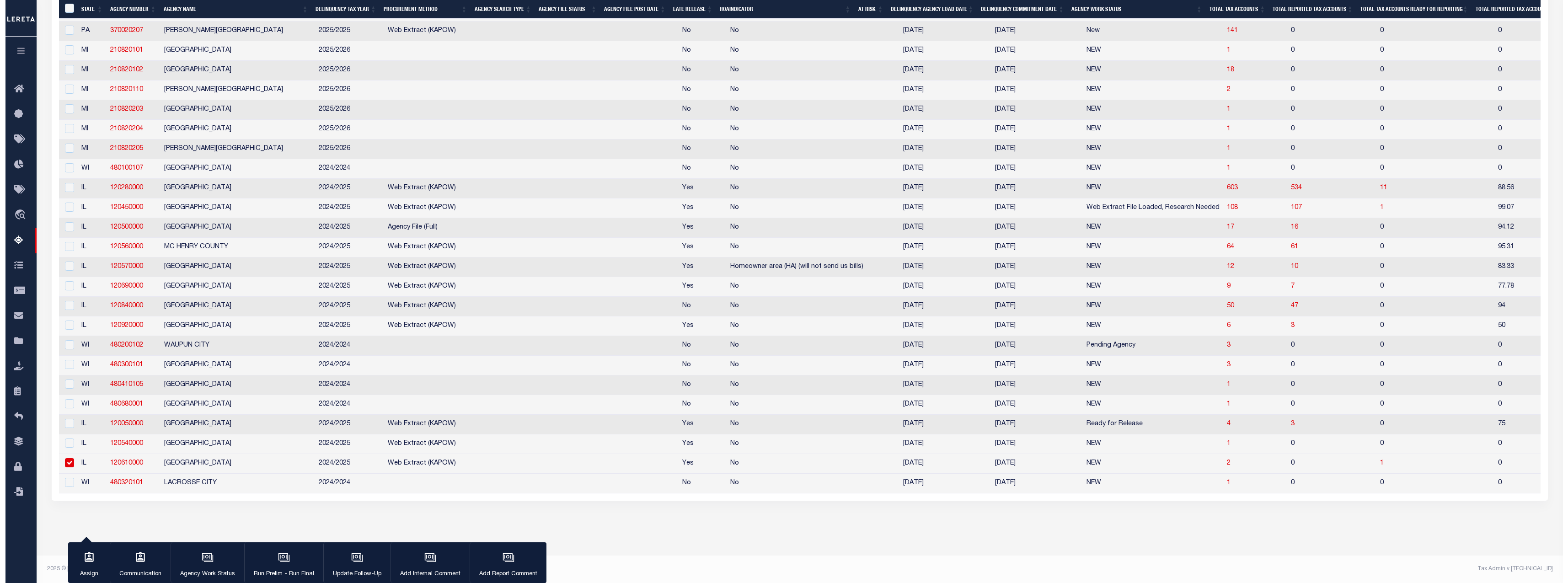
scroll to position [1774, 0]
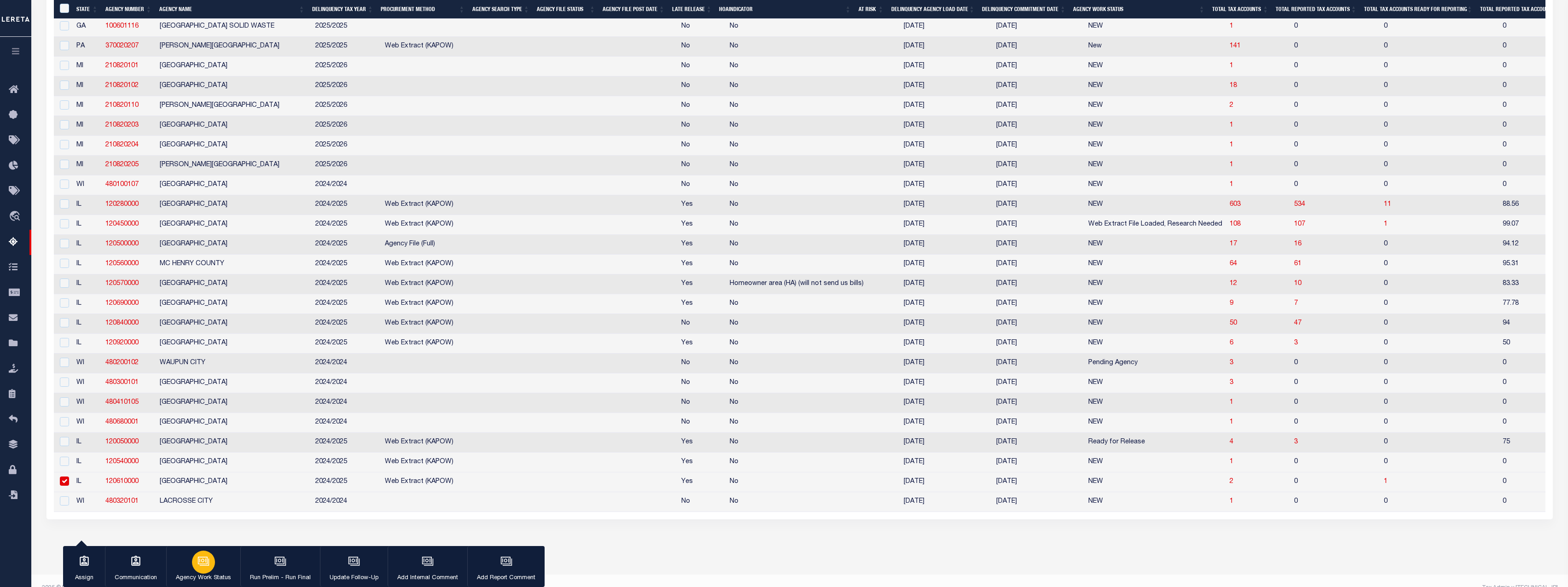
click at [212, 567] on div "button" at bounding box center [203, 562] width 23 height 23
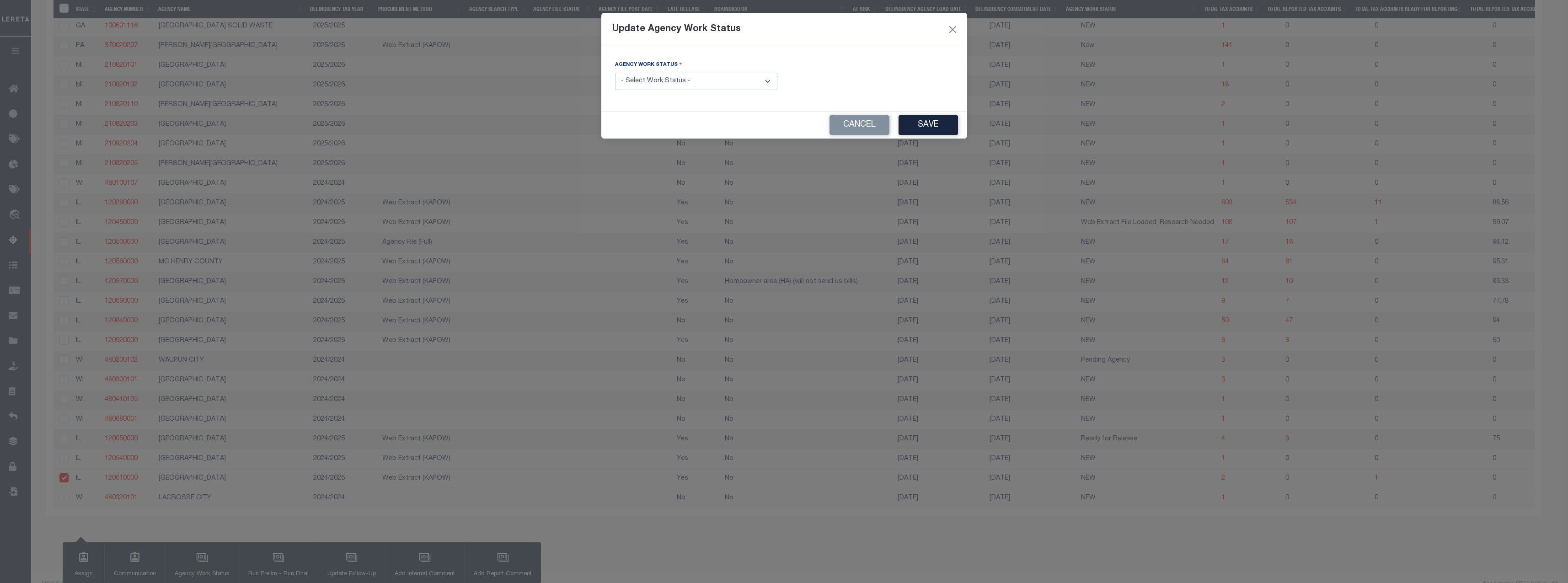
click at [663, 78] on select "- Select Work Status - In Progress Pending Agency Follow-up Pending QC Ready fo…" at bounding box center [696, 82] width 162 height 18
select select "6"
click at [615, 73] on select "- Select Work Status - In Progress Pending Agency Follow-up Pending QC Ready fo…" at bounding box center [696, 82] width 162 height 18
click at [934, 126] on button "Save" at bounding box center [928, 125] width 59 height 20
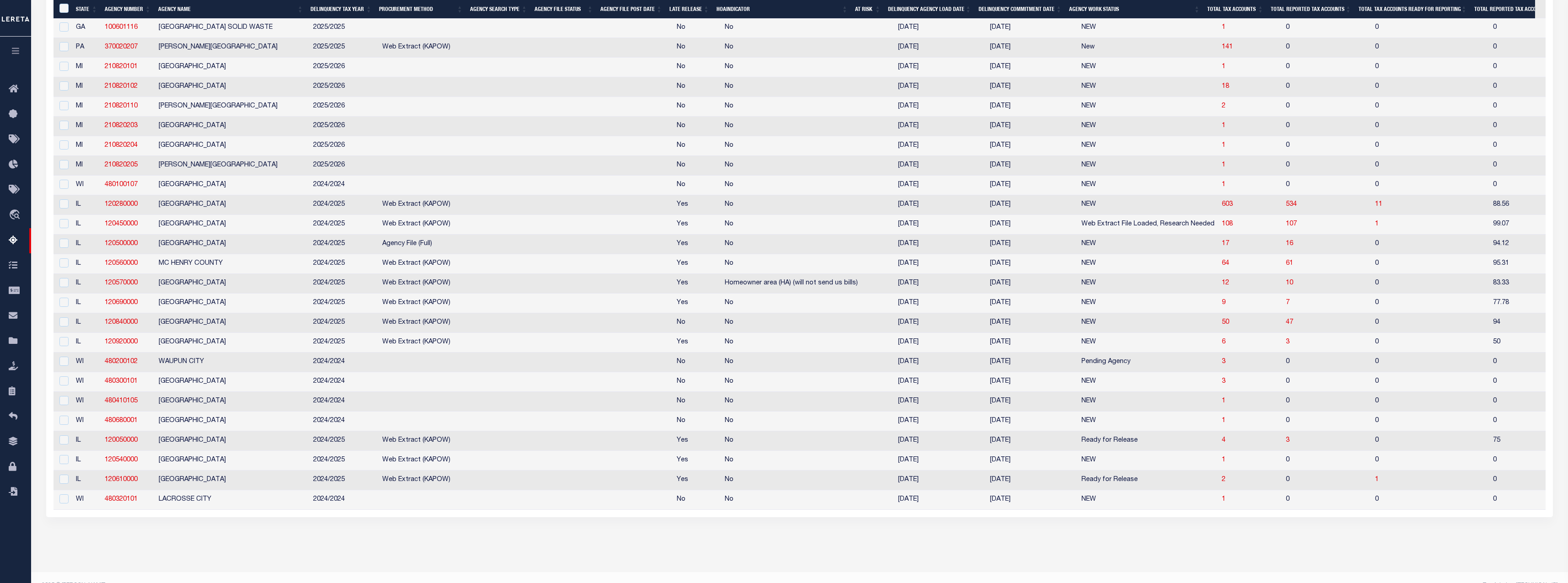
scroll to position [1775, 0]
click at [60, 482] on input "checkbox" at bounding box center [64, 478] width 9 height 9
checkbox input "true"
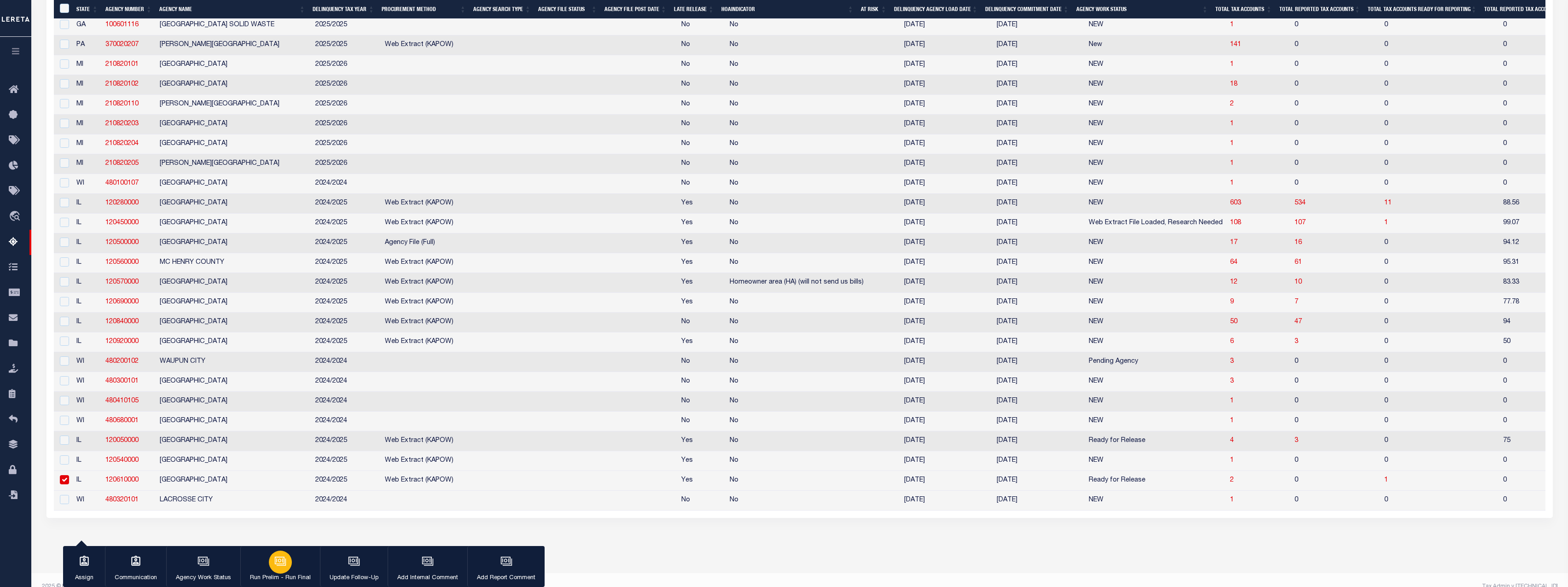
click at [269, 567] on div "button" at bounding box center [280, 562] width 23 height 23
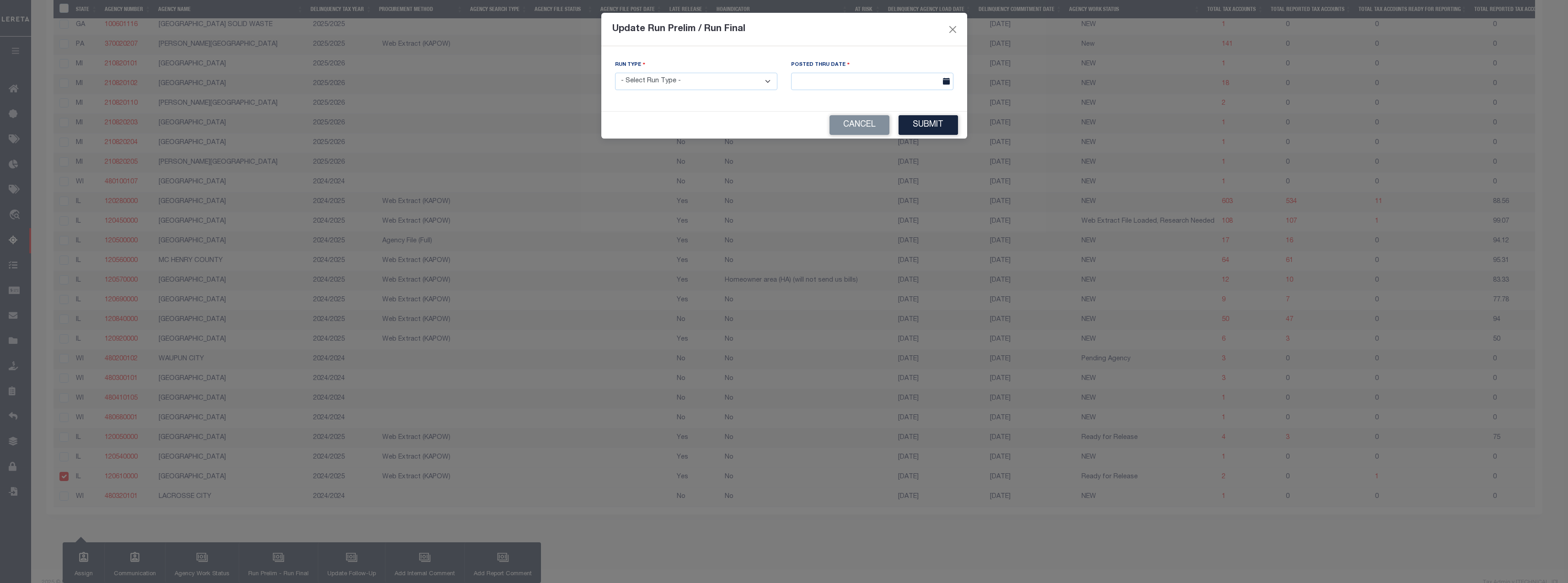
click at [686, 89] on select "- Select Run Type - Prelim Run Final Run" at bounding box center [696, 82] width 162 height 18
select select "F"
click at [615, 73] on select "- Select Run Type - Prelim Run Final Run" at bounding box center [696, 82] width 162 height 18
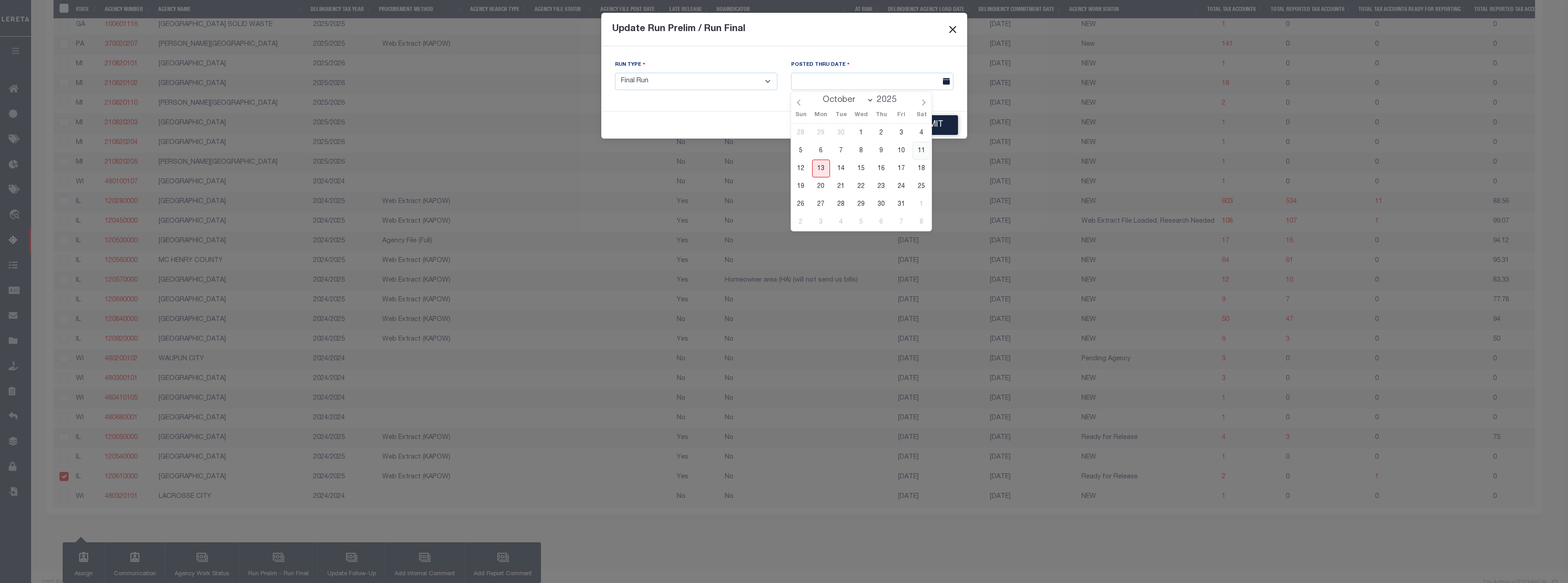
click at [923, 152] on span "11" at bounding box center [922, 151] width 18 height 18
type input "[DATE]"
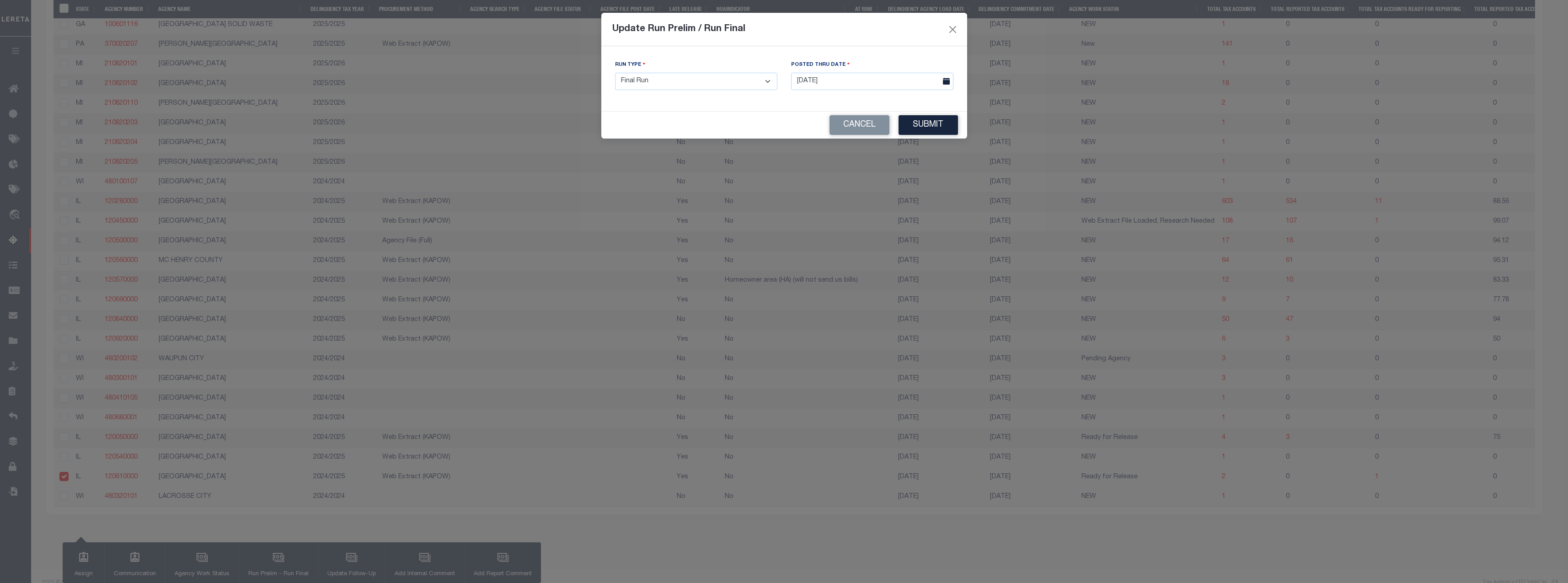
click at [942, 133] on button "Submit" at bounding box center [928, 125] width 59 height 20
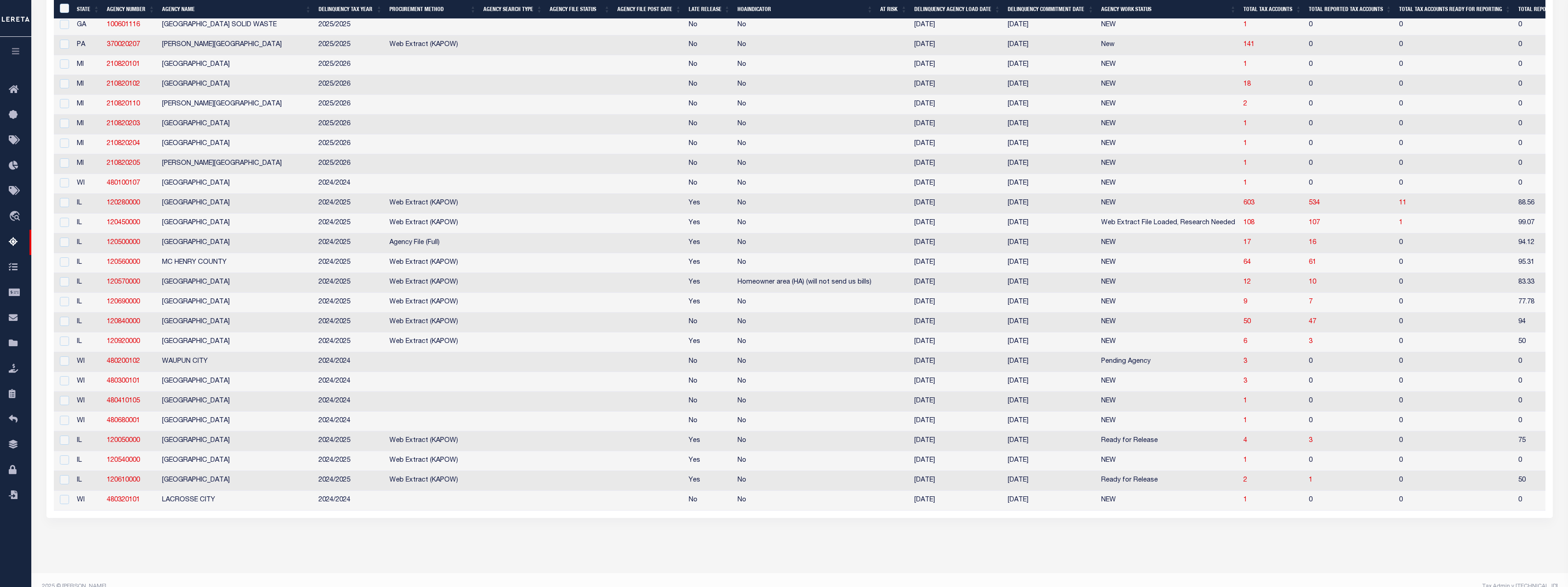
scroll to position [1864, 0]
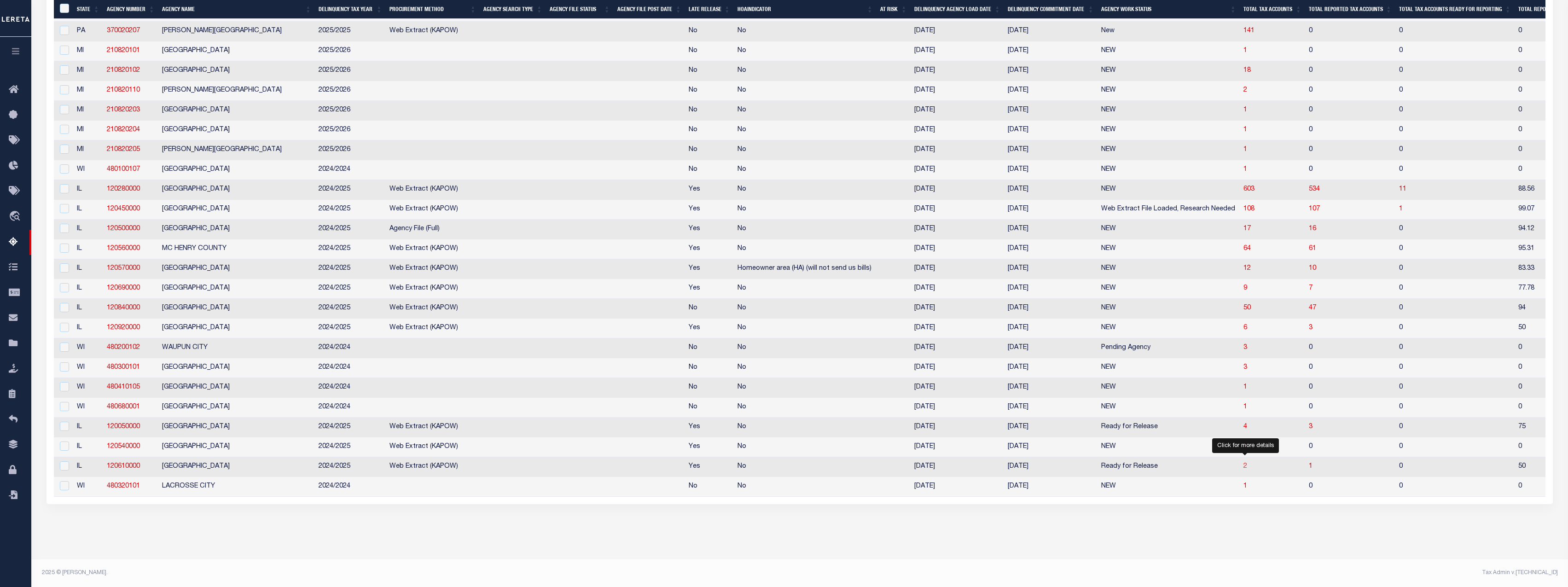
click at [1245, 463] on span "2" at bounding box center [1245, 466] width 4 height 7
select select "100"
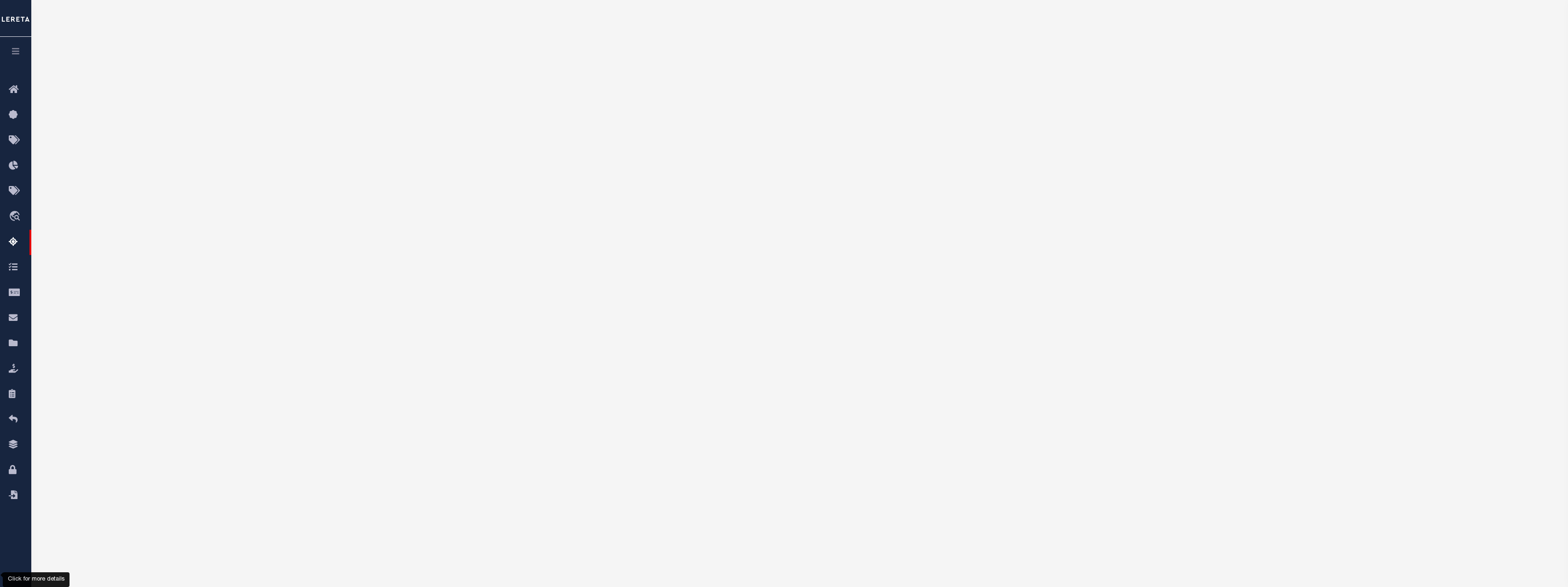
scroll to position [0, 0]
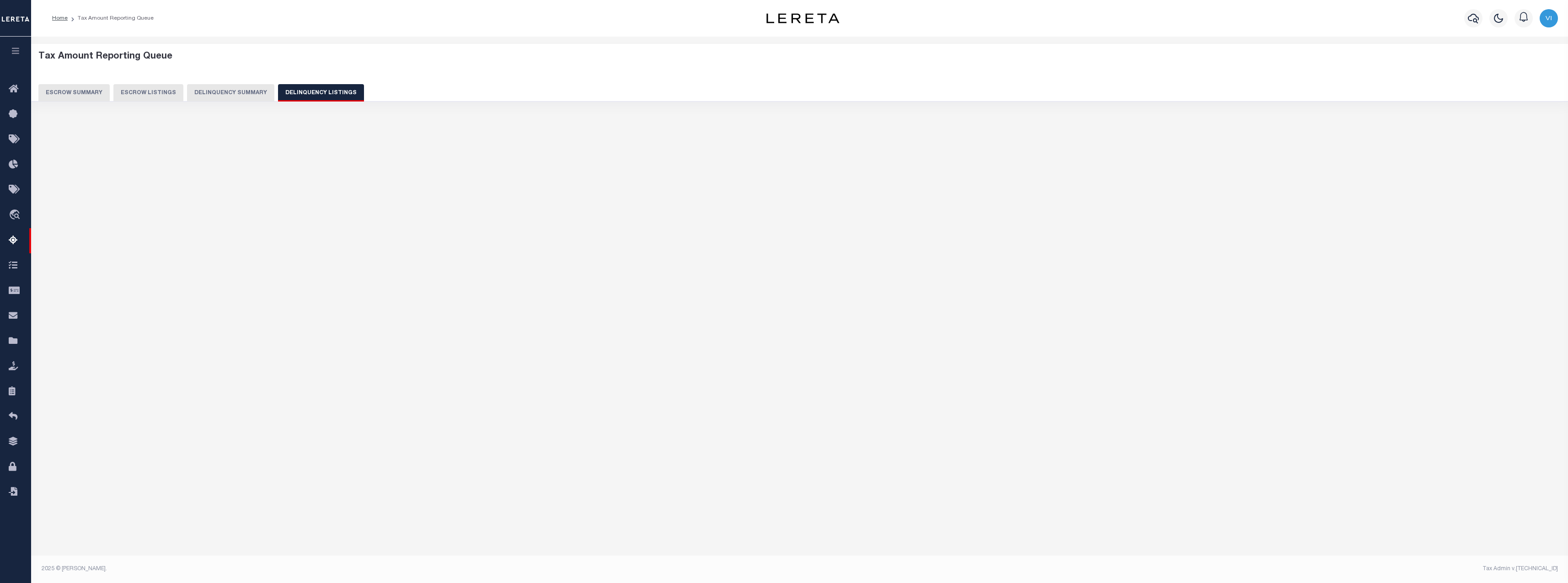
select select "100"
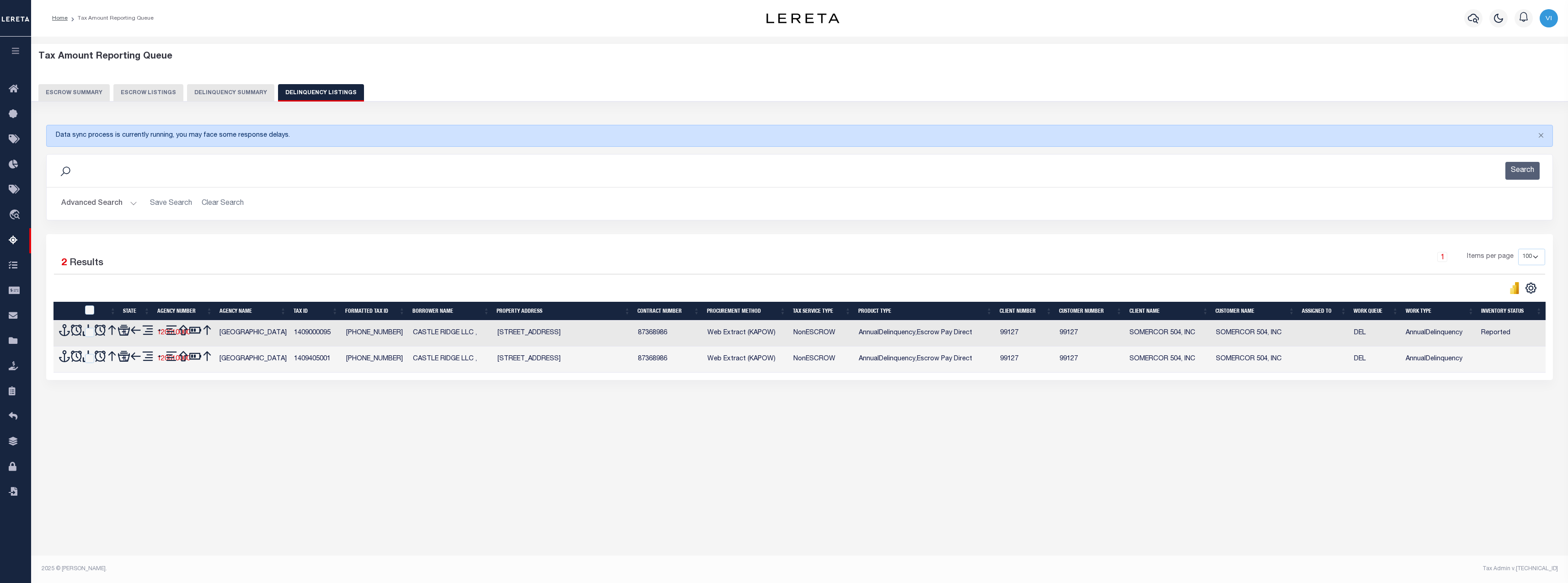
click at [1238, 457] on div "Tax Amount Reporting Queue Escrow Summary Escrow Listings In" at bounding box center [799, 299] width 1537 height 524
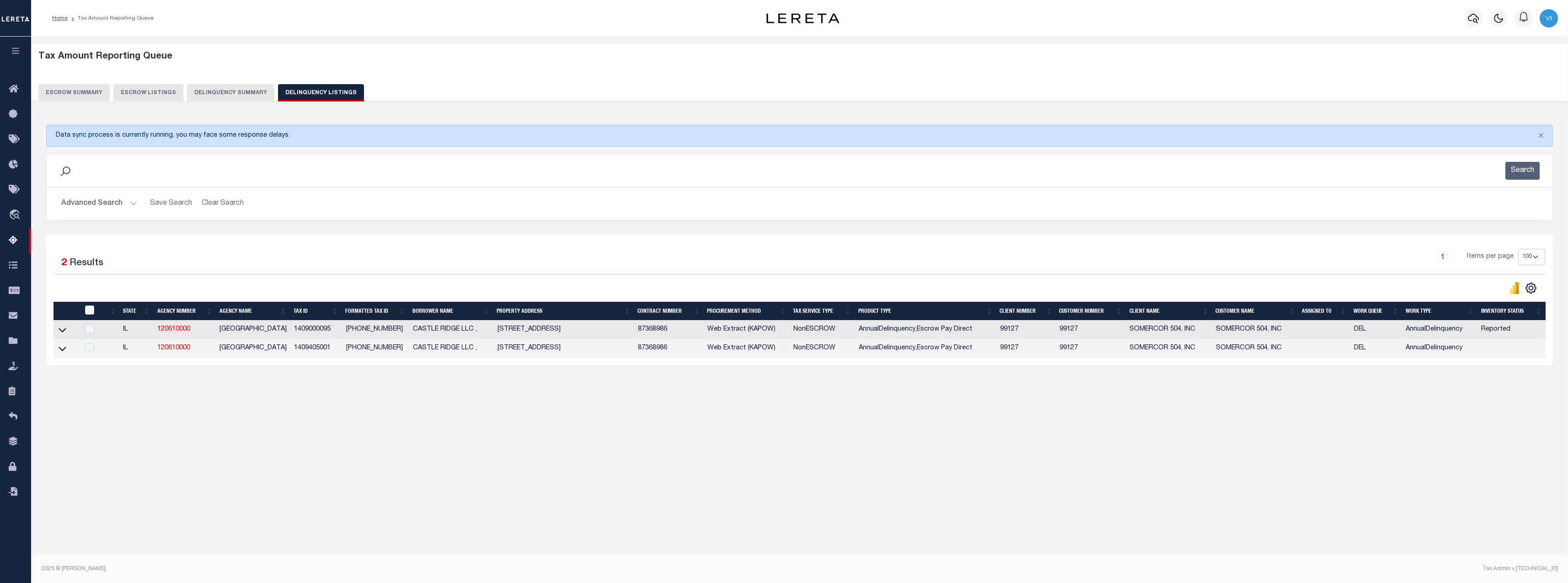
click at [1070, 333] on td "99127" at bounding box center [1091, 329] width 70 height 19
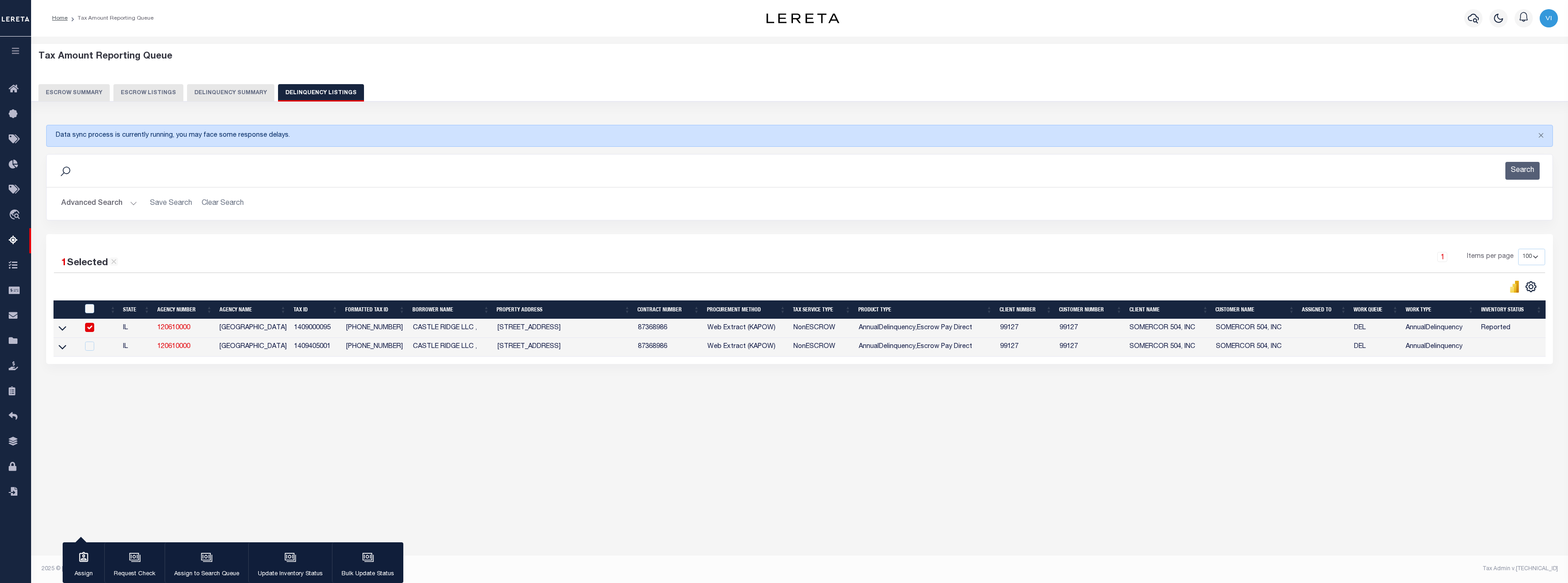
drag, startPoint x: 1057, startPoint y: 326, endPoint x: 1094, endPoint y: 327, distance: 37.0
click at [1094, 327] on td "99127" at bounding box center [1091, 328] width 70 height 19
checkbox input "false"
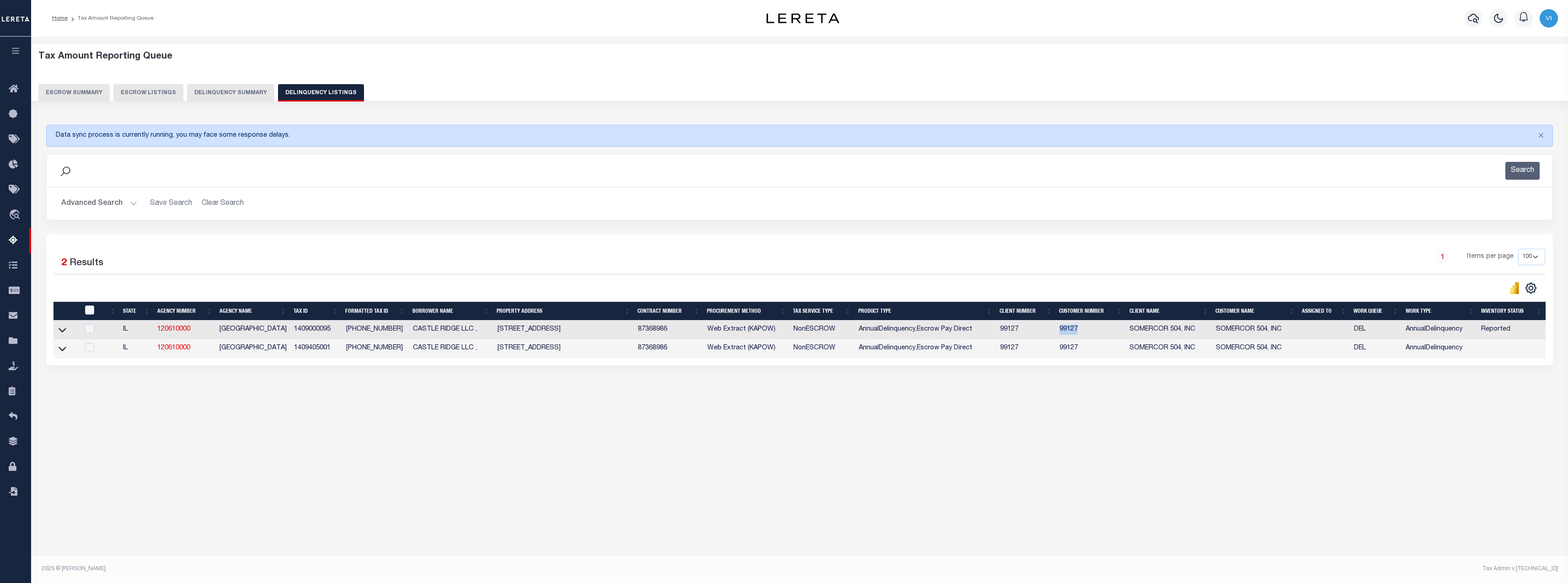
copy td "99127"
click at [831, 384] on div "Data sync process is currently running, you may face some response delays. Sear…" at bounding box center [800, 254] width 1519 height 277
click at [98, 353] on div at bounding box center [89, 347] width 14 height 10
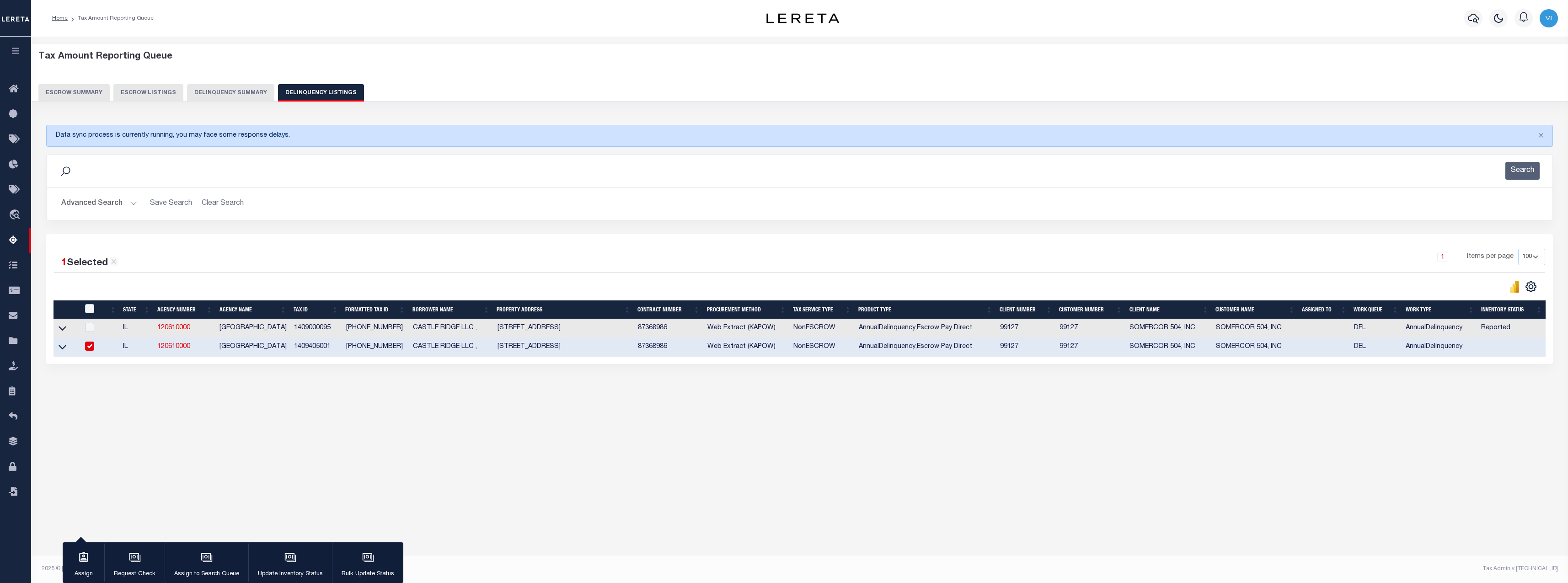
click at [71, 351] on td at bounding box center [66, 347] width 26 height 19
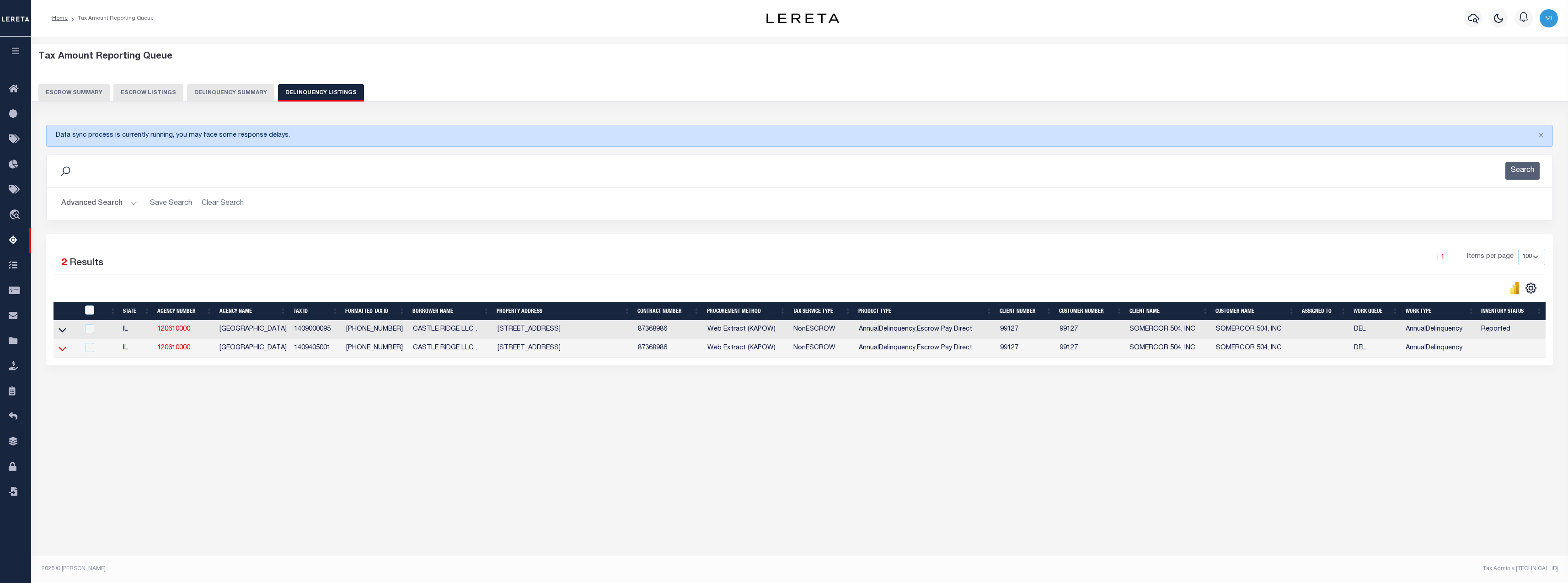
click at [62, 351] on icon at bounding box center [62, 348] width 8 height 10
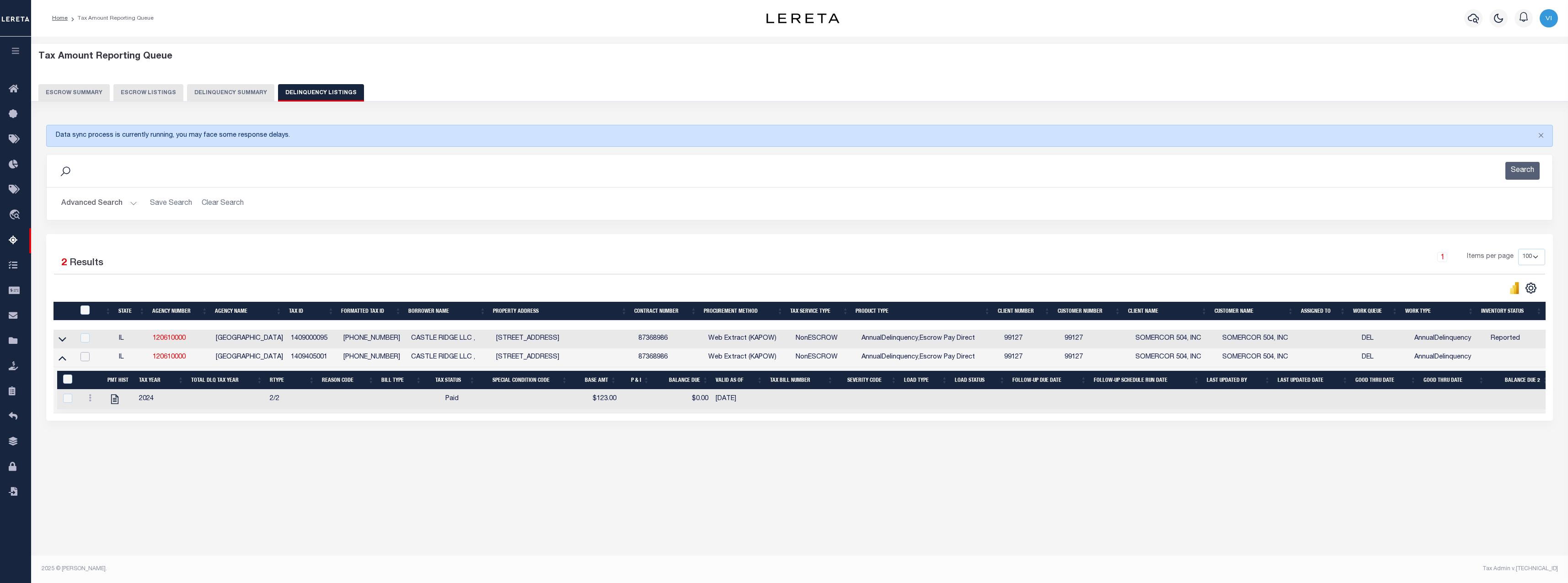
click at [85, 357] on input "checkbox" at bounding box center [85, 356] width 9 height 9
checkbox input "true"
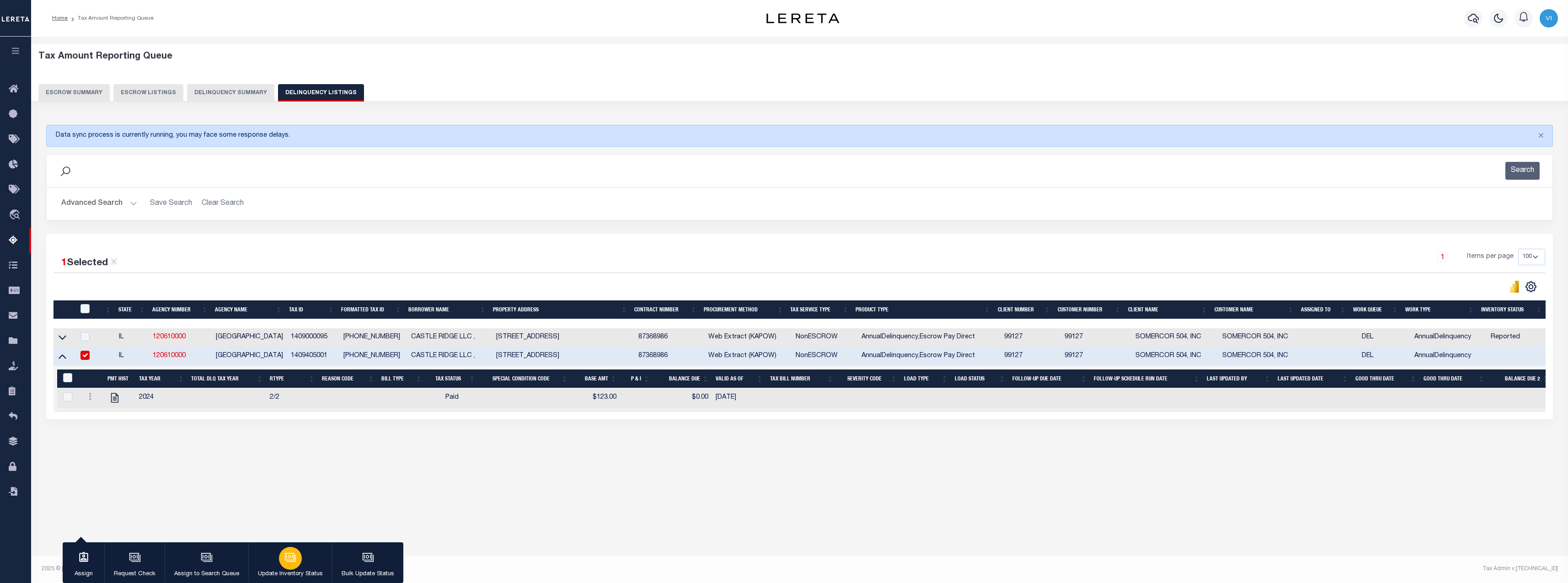
click at [287, 560] on icon "button" at bounding box center [290, 557] width 10 height 8
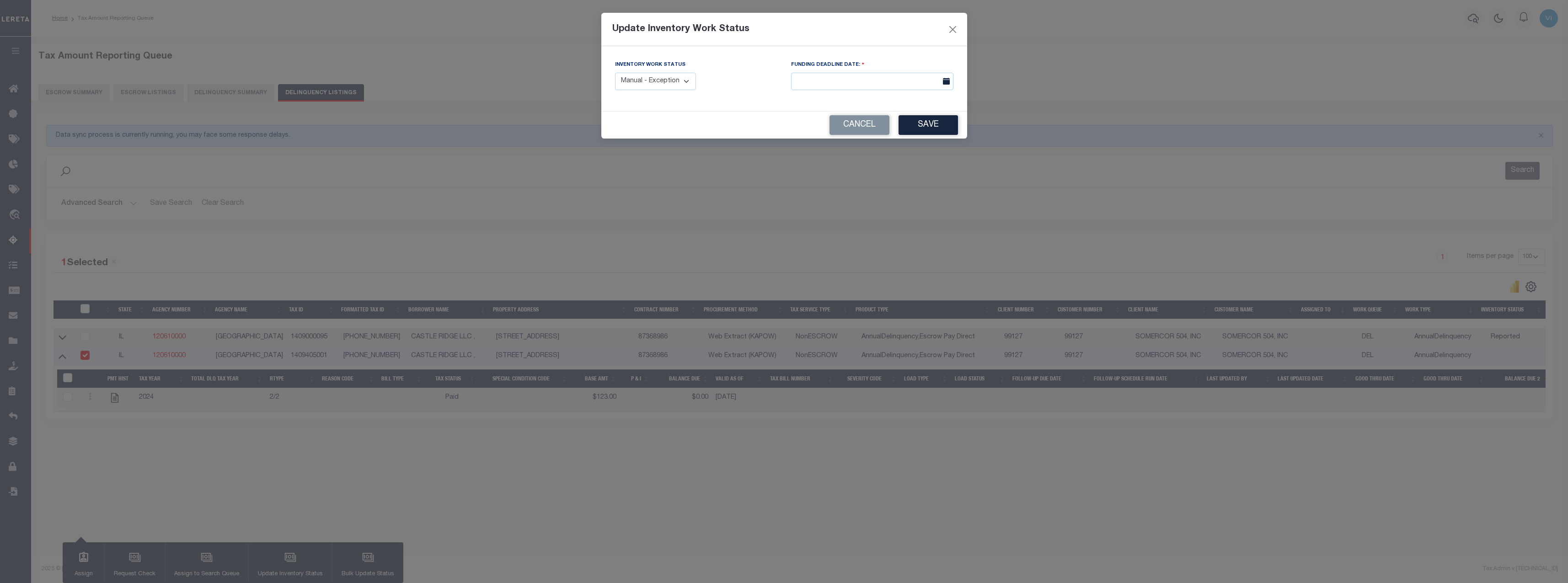
click at [655, 68] on label "Inventory Work Status" at bounding box center [650, 65] width 71 height 8
click at [651, 78] on select "Manual - Exception Pended - Awaiting Search Late Add Exception Completed" at bounding box center [655, 82] width 81 height 18
select select "4"
click at [615, 73] on select "Manual - Exception Pended - Awaiting Search Late Add Exception Completed" at bounding box center [655, 82] width 81 height 18
drag, startPoint x: 907, startPoint y: 130, endPoint x: 916, endPoint y: 130, distance: 9.0
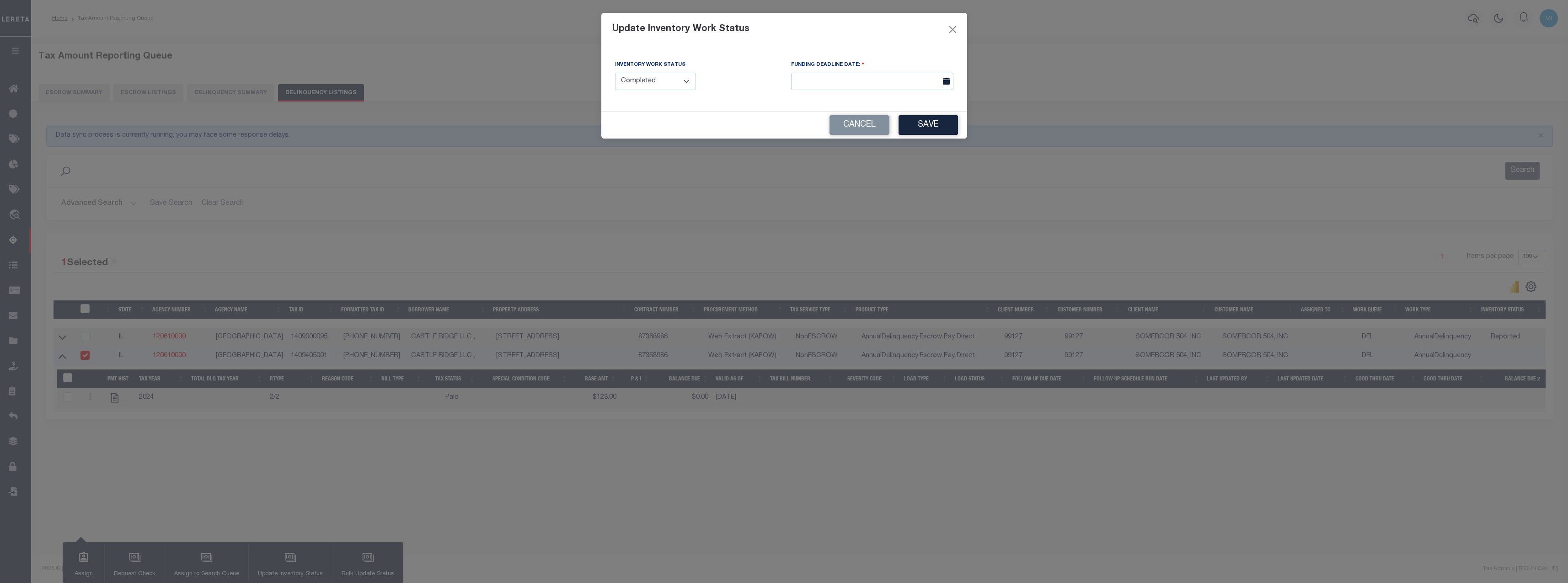
click at [910, 130] on button "Save" at bounding box center [928, 125] width 59 height 20
click at [922, 128] on div "Cancel Saving..." at bounding box center [784, 125] width 366 height 27
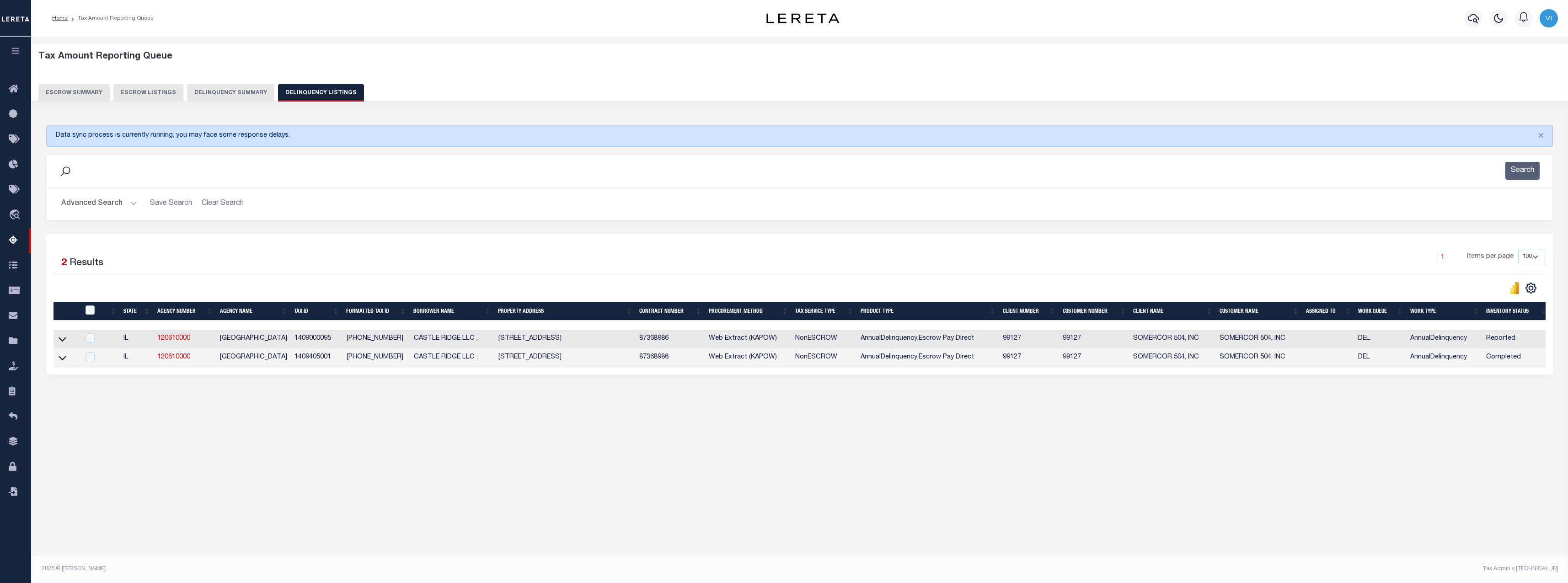
click at [246, 92] on button "Delinquency Summary" at bounding box center [230, 92] width 87 height 17
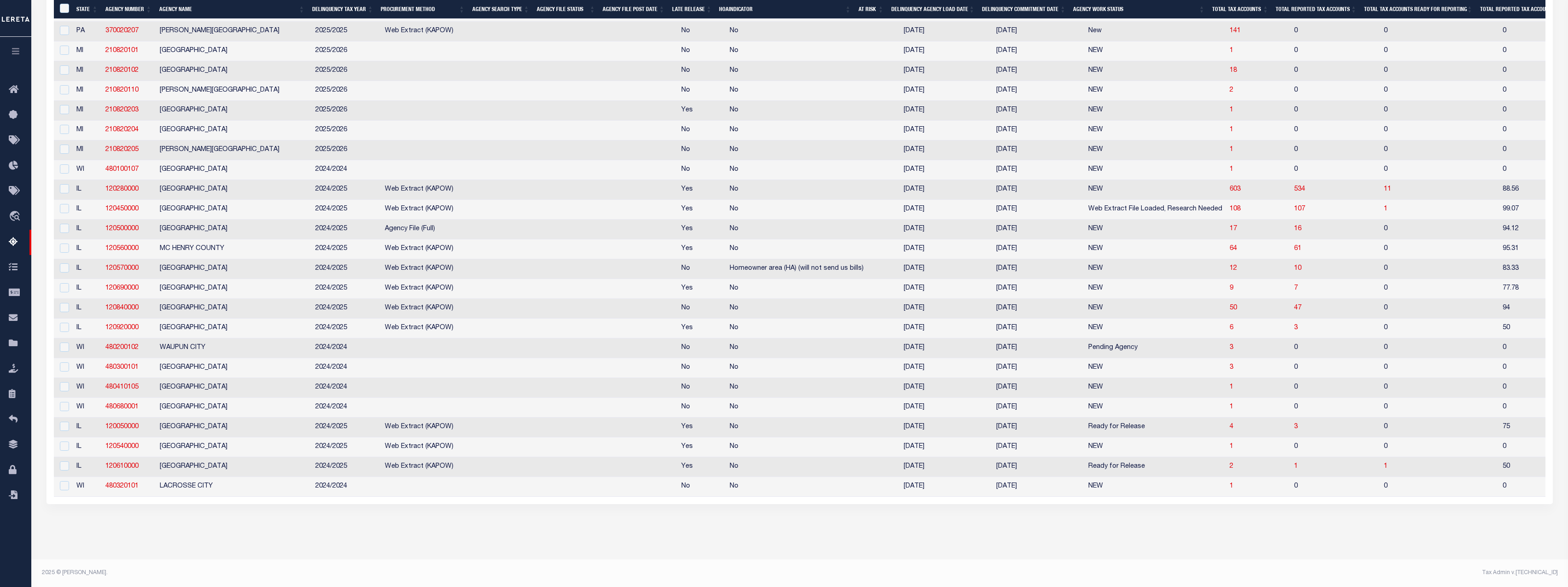
scroll to position [1834, 0]
click at [66, 461] on input "checkbox" at bounding box center [64, 465] width 9 height 9
checkbox input "true"
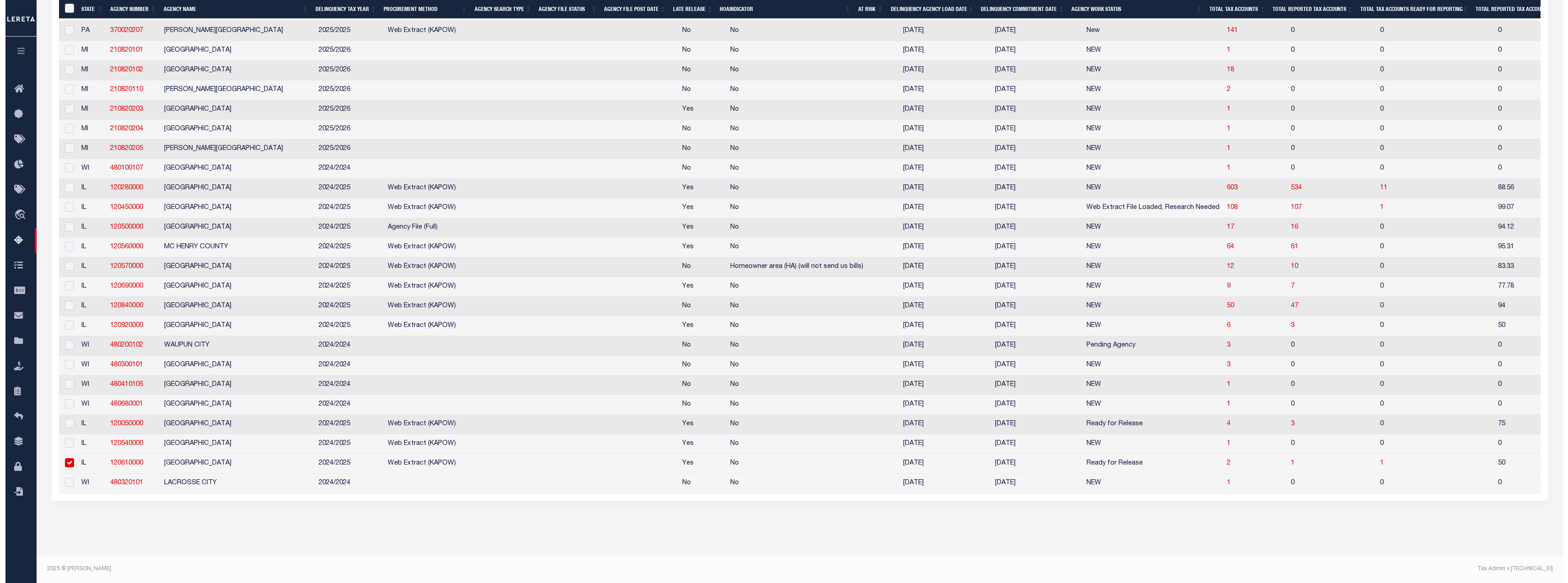
scroll to position [1802, 0]
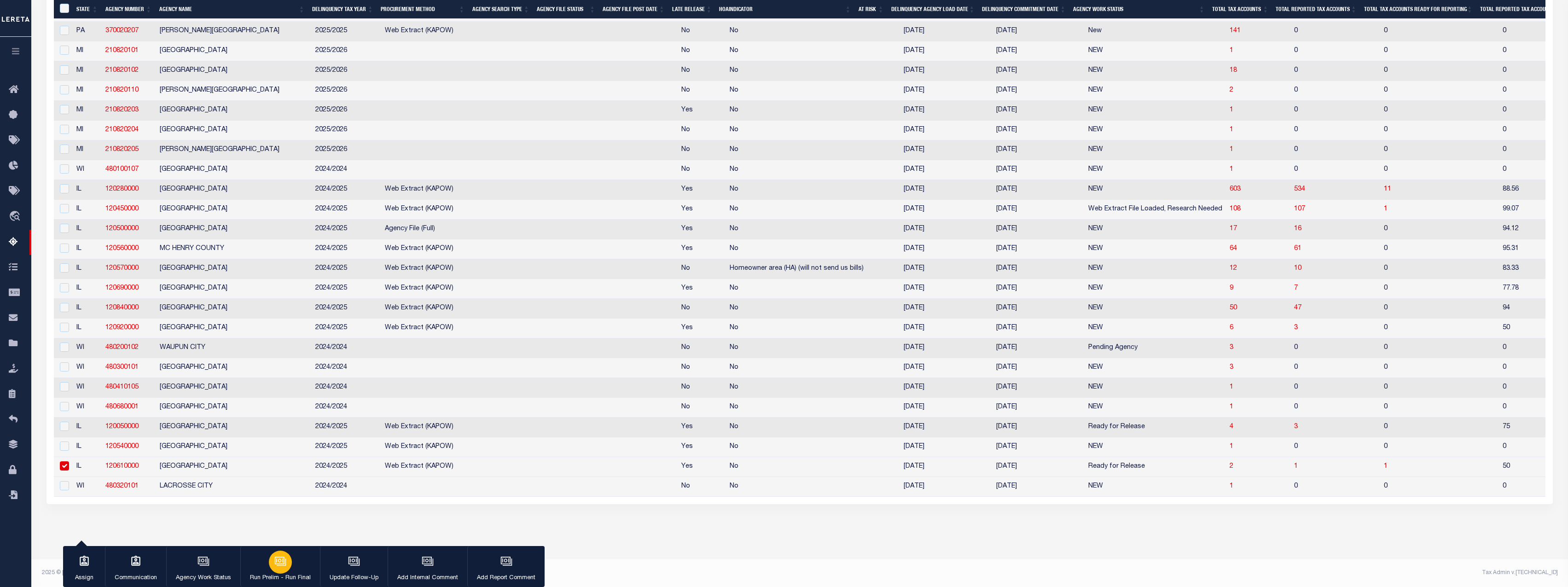
click at [283, 580] on p "Run Prelim - Run Final" at bounding box center [280, 578] width 60 height 9
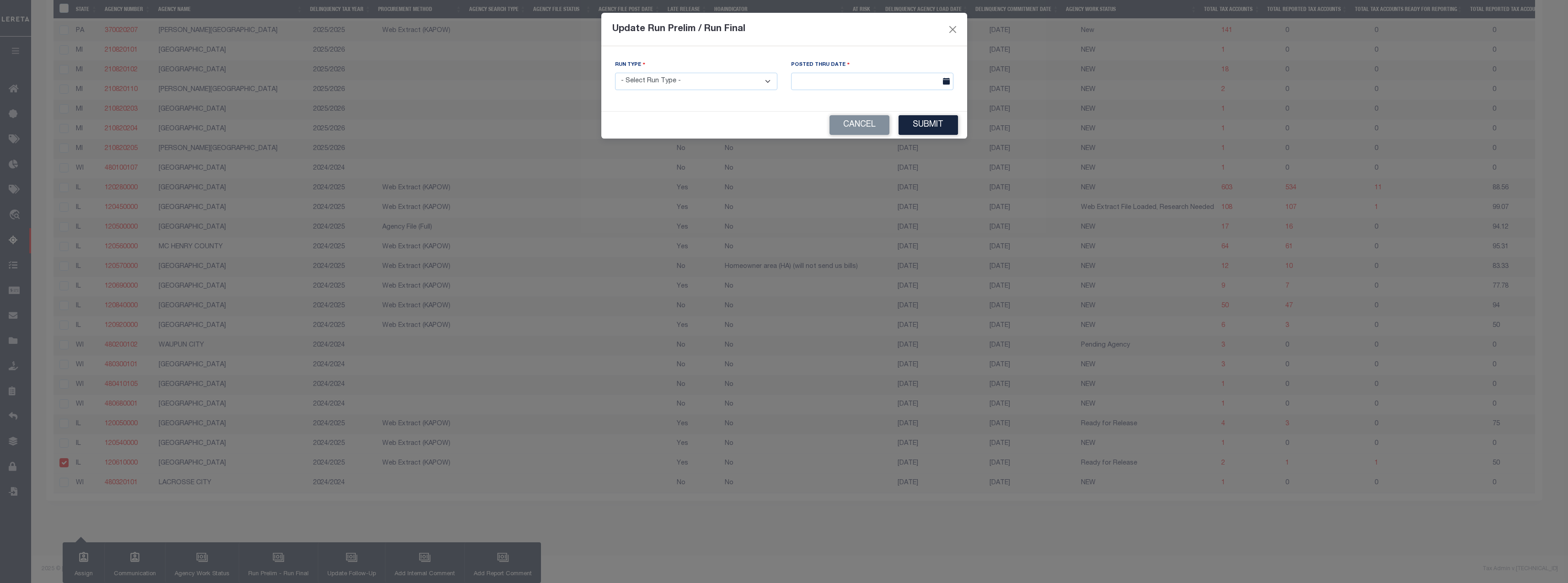
click at [694, 89] on select "- Select Run Type - Prelim Run Final Run" at bounding box center [696, 82] width 162 height 18
select select "F"
click at [615, 73] on select "- Select Run Type - Prelim Run Final Run" at bounding box center [696, 82] width 162 height 18
click at [936, 119] on button "Submit" at bounding box center [928, 125] width 59 height 20
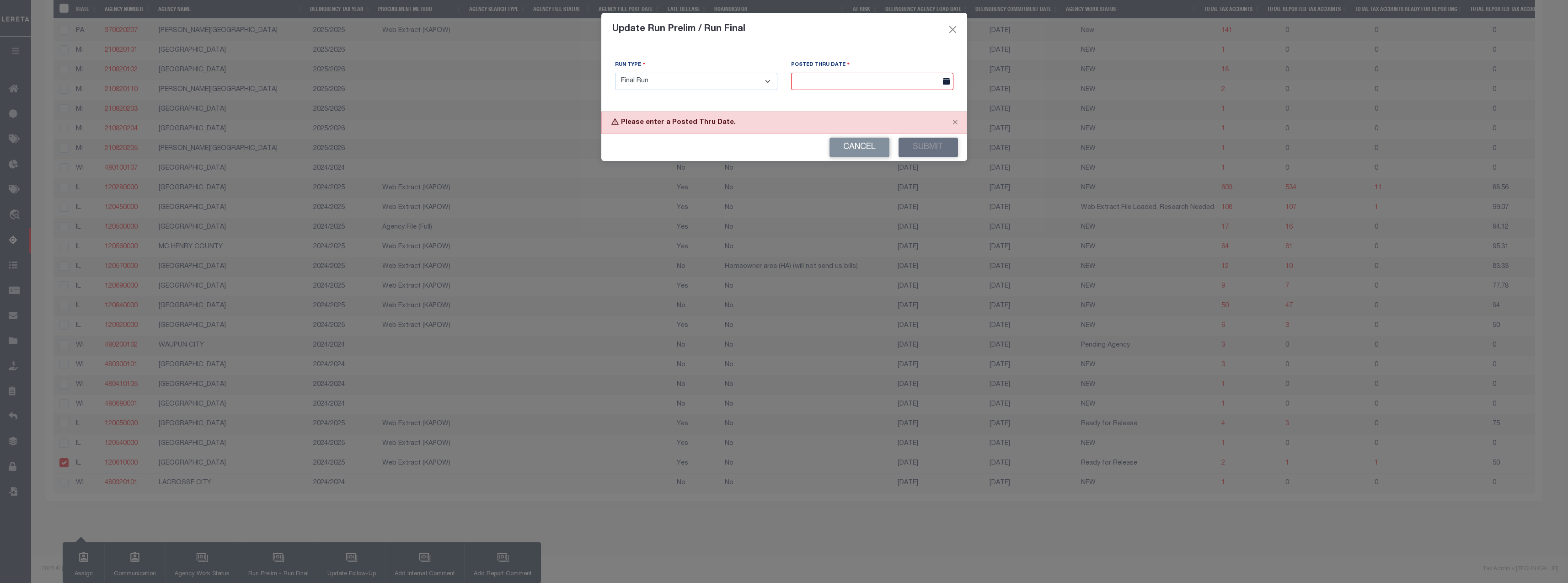
click at [874, 83] on input "text" at bounding box center [872, 82] width 162 height 18
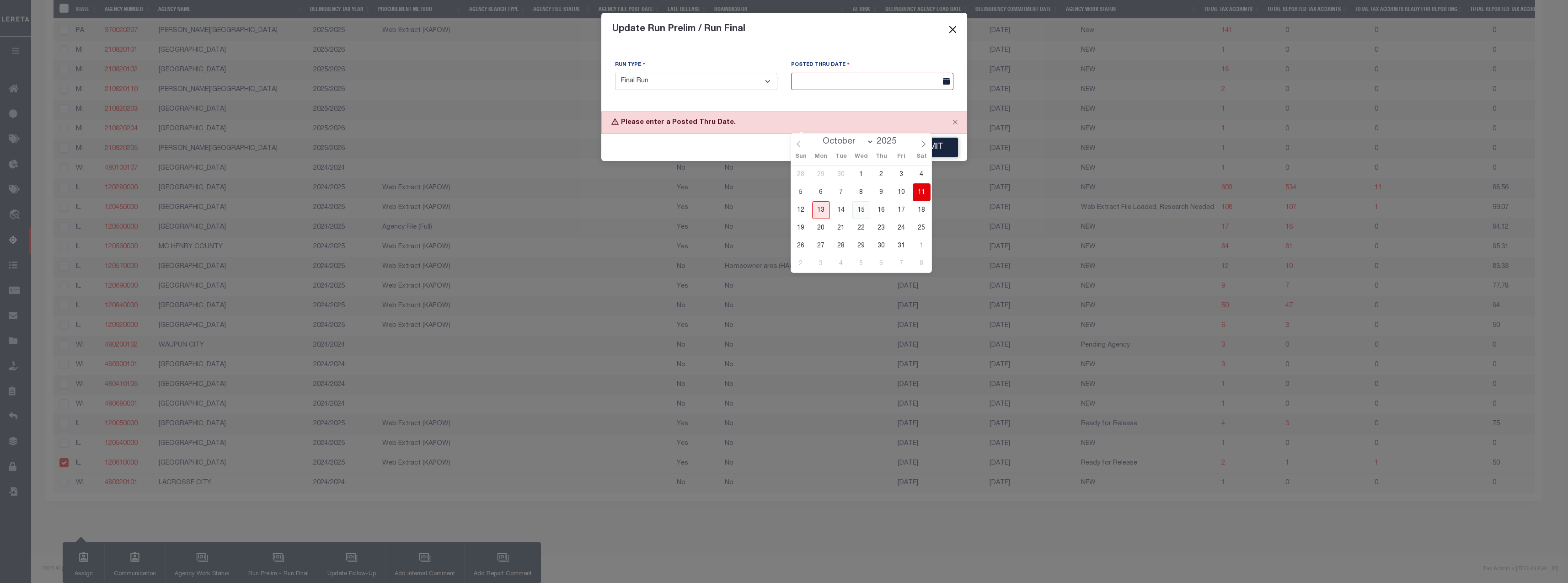
click at [864, 201] on span "15" at bounding box center [862, 210] width 18 height 18
type input "[DATE]"
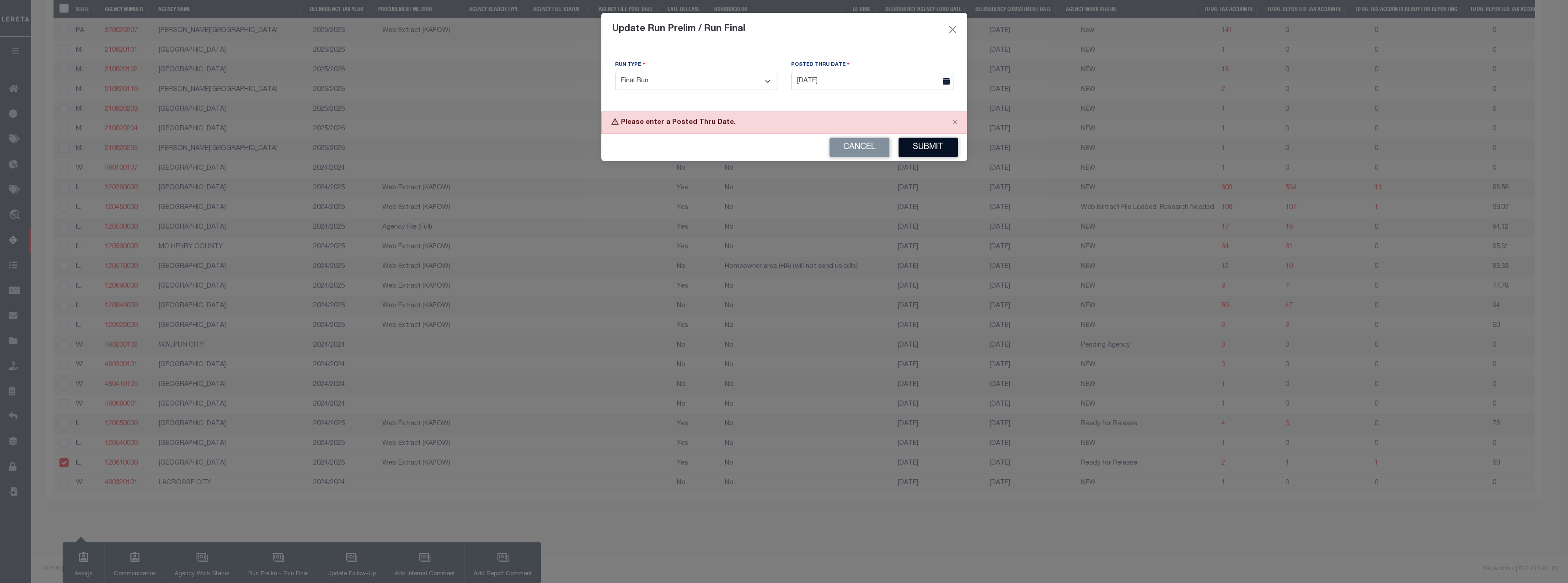
click at [931, 143] on button "Submit" at bounding box center [928, 147] width 59 height 20
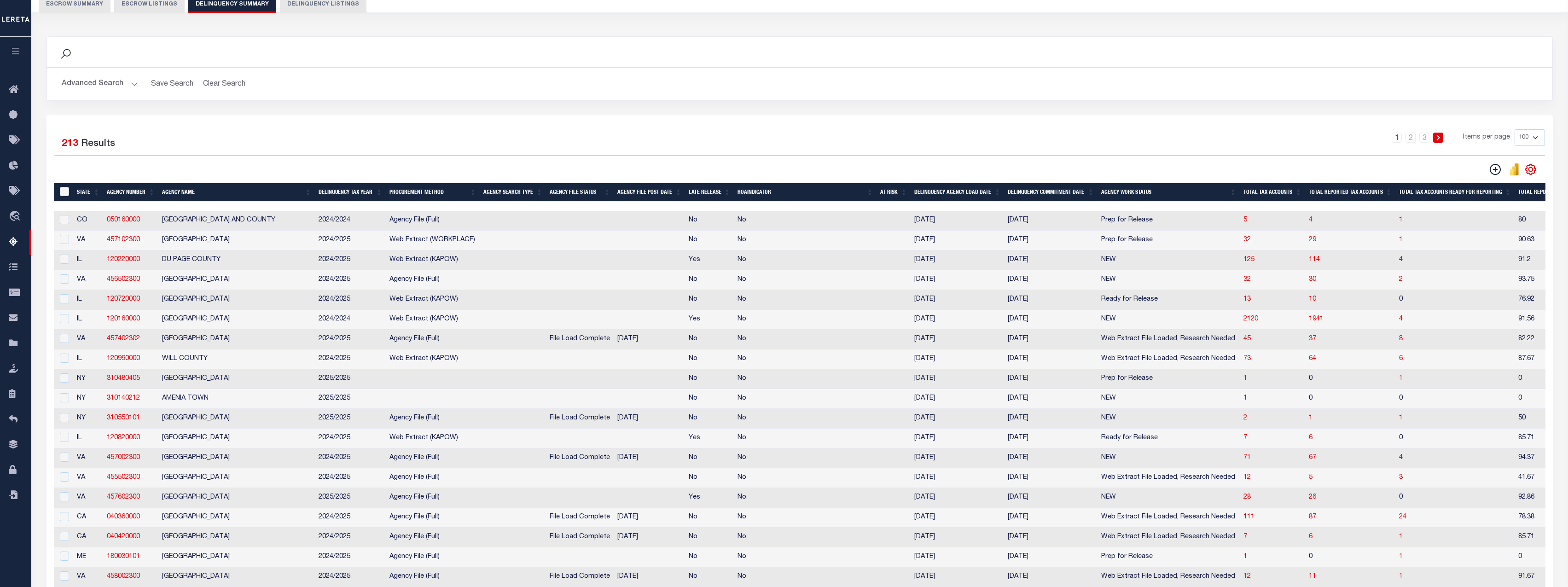
scroll to position [0, 0]
